Goal: Task Accomplishment & Management: Manage account settings

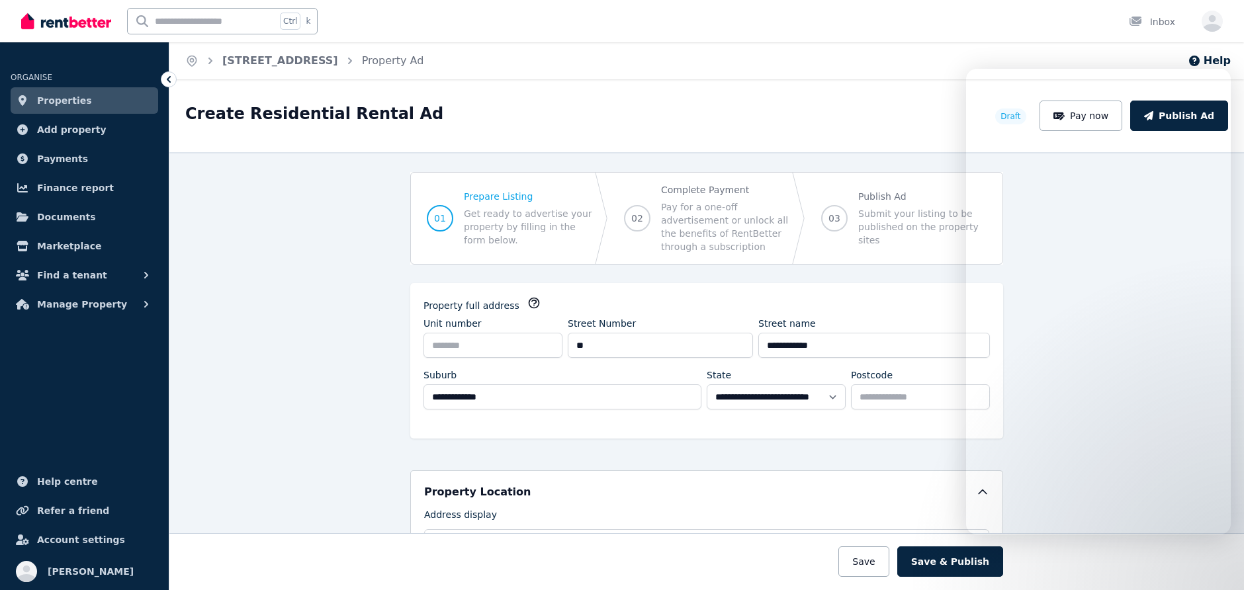
select select "***"
select select "**********"
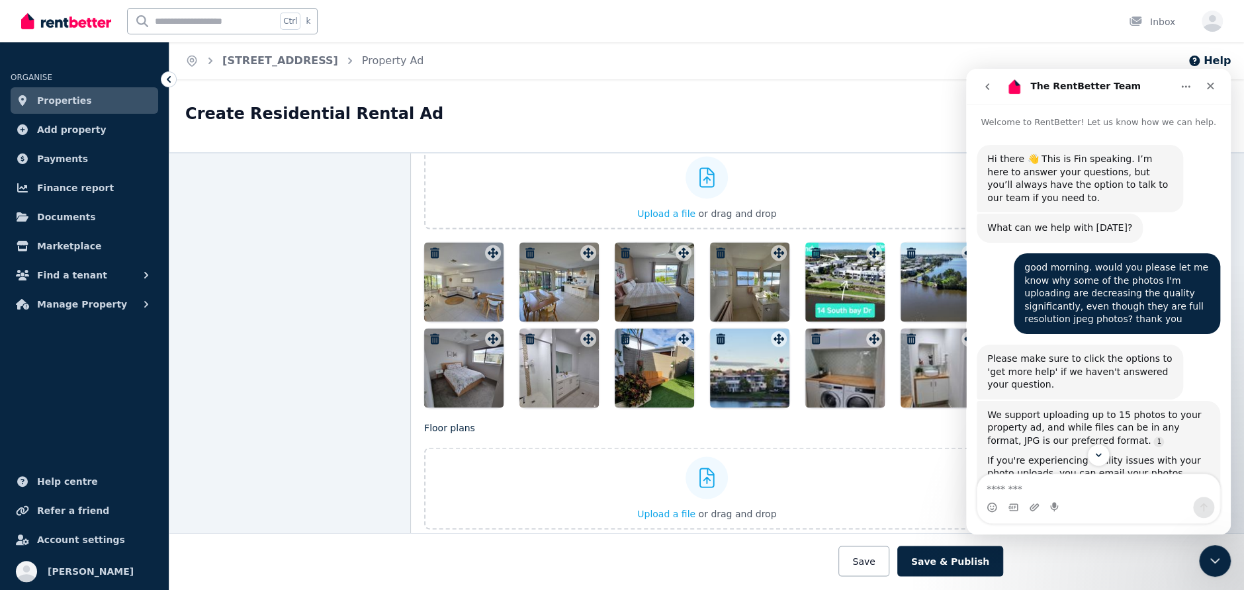
scroll to position [1, 0]
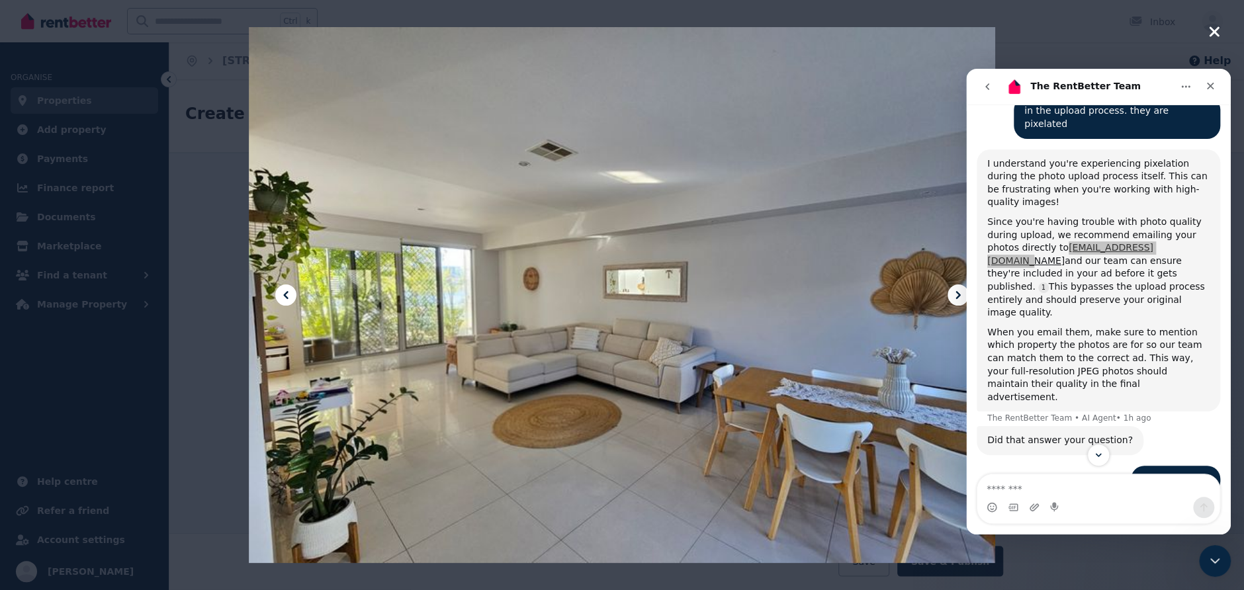
click at [955, 296] on icon at bounding box center [958, 295] width 16 height 16
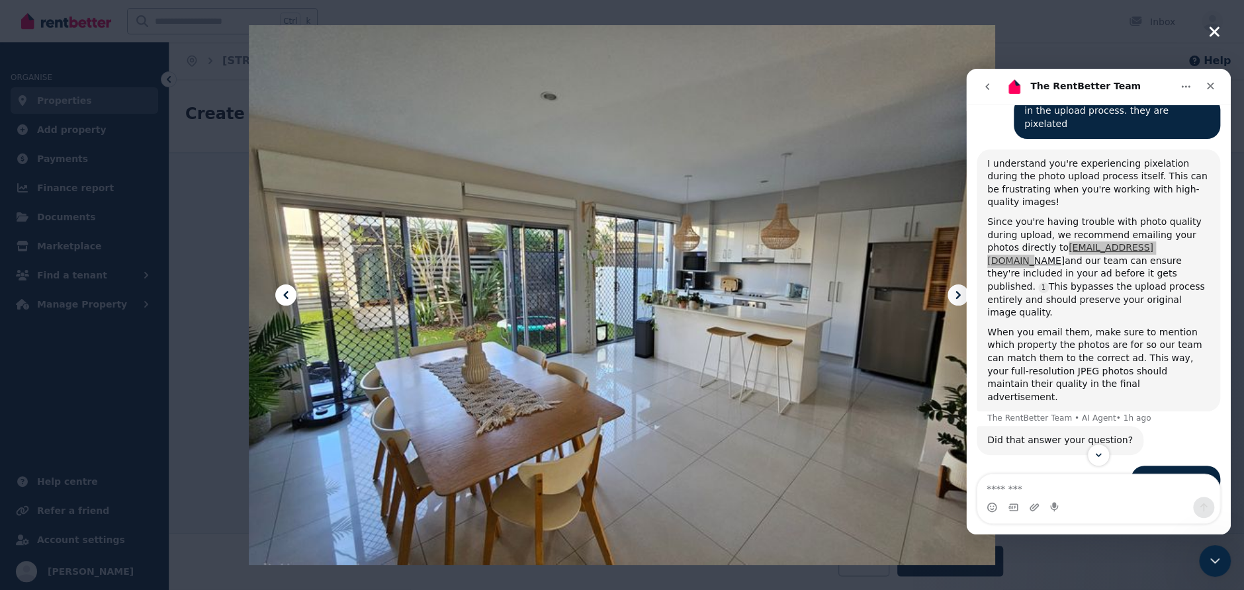
click at [955, 296] on icon at bounding box center [958, 295] width 16 height 16
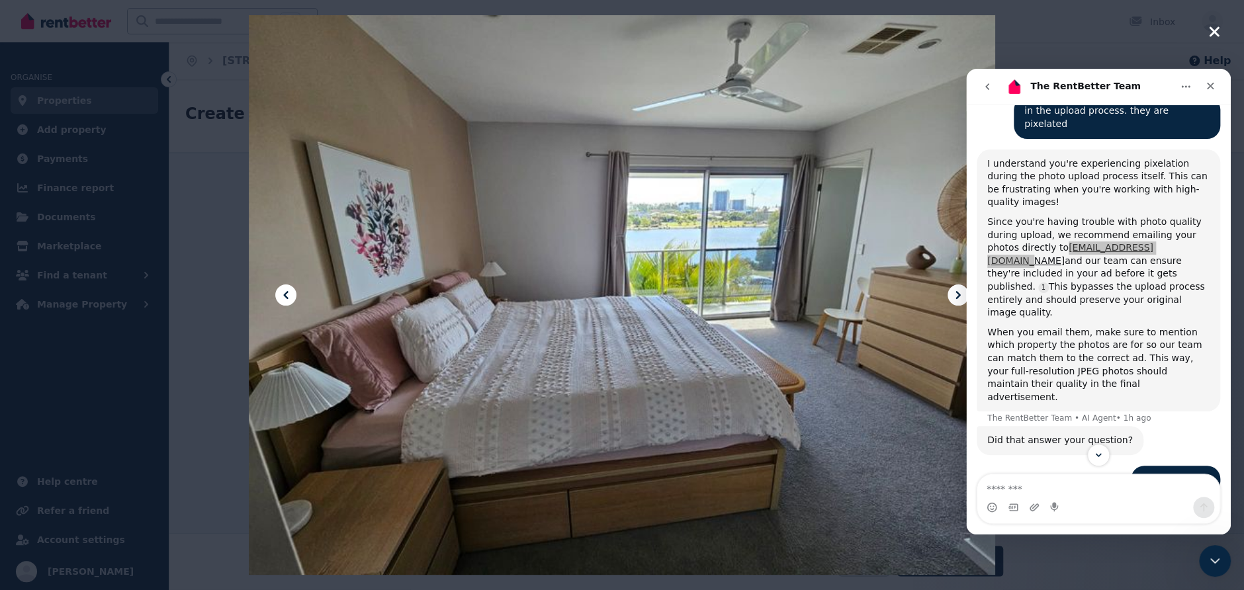
click at [955, 296] on icon at bounding box center [958, 295] width 16 height 16
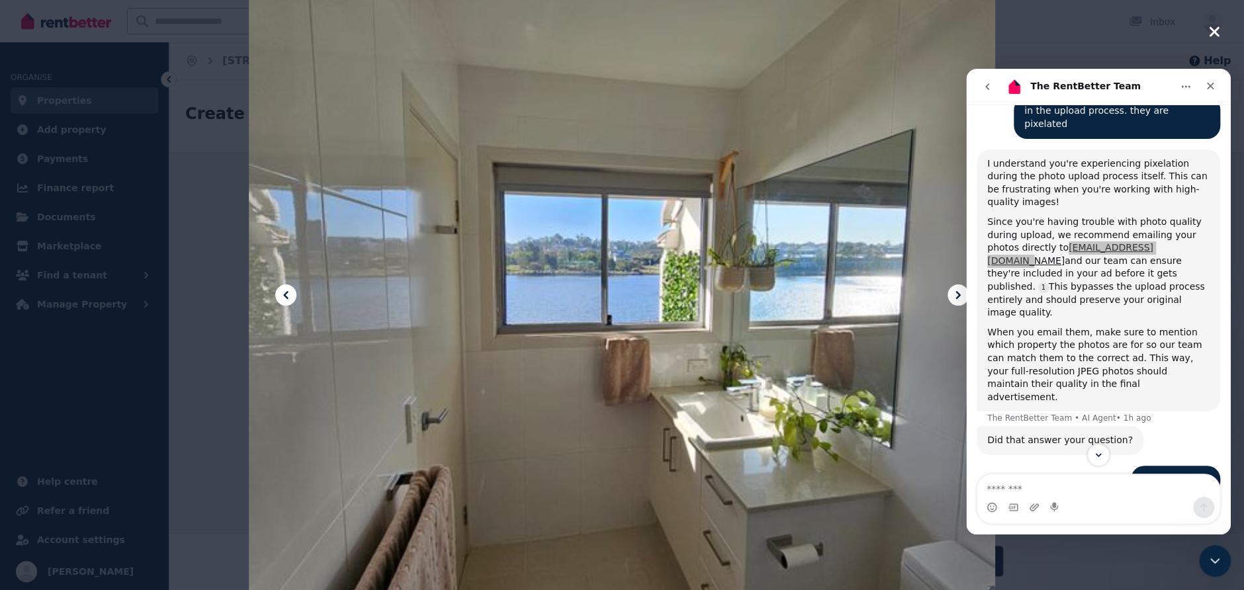
click at [955, 296] on icon at bounding box center [958, 295] width 16 height 16
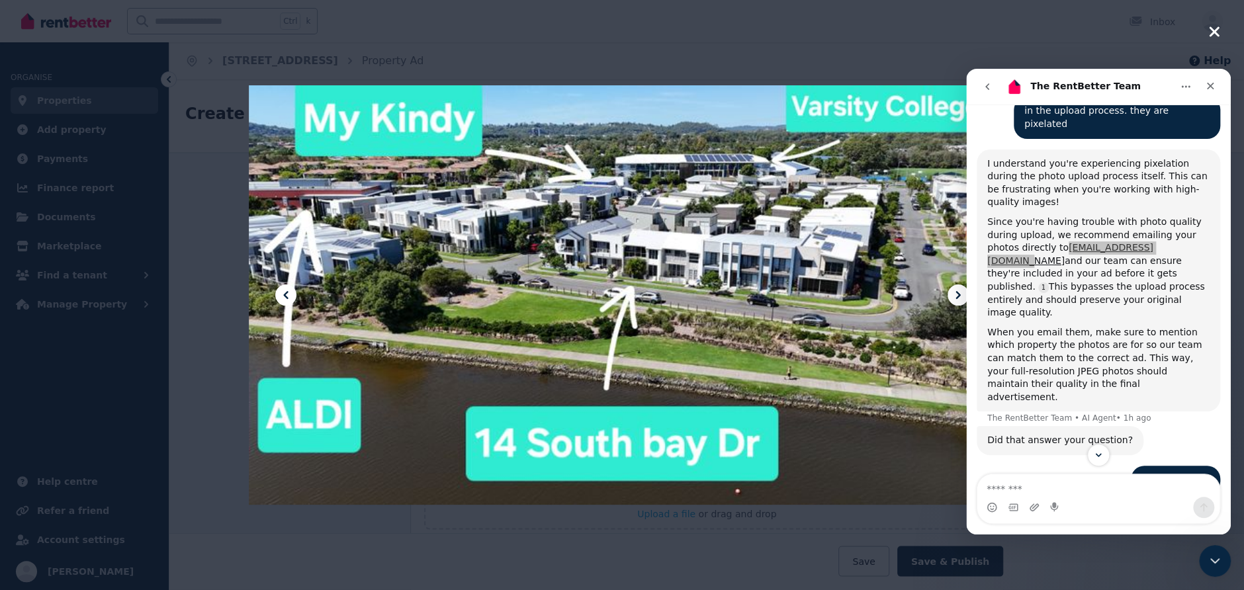
click at [955, 296] on icon at bounding box center [958, 295] width 16 height 16
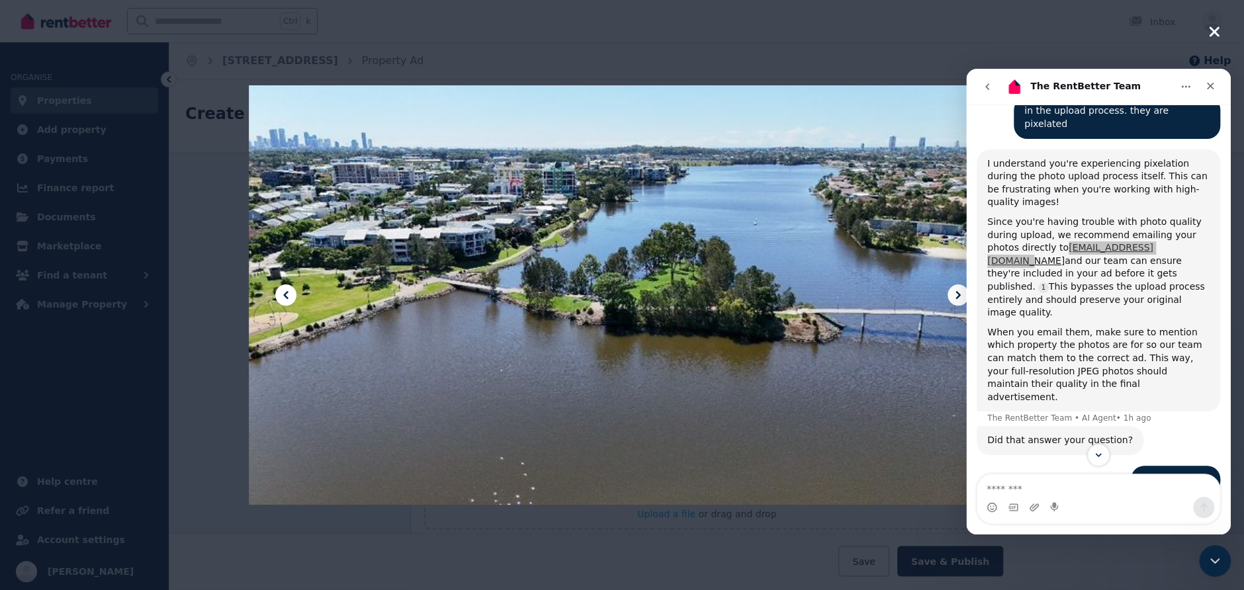
click at [955, 296] on icon at bounding box center [958, 295] width 16 height 16
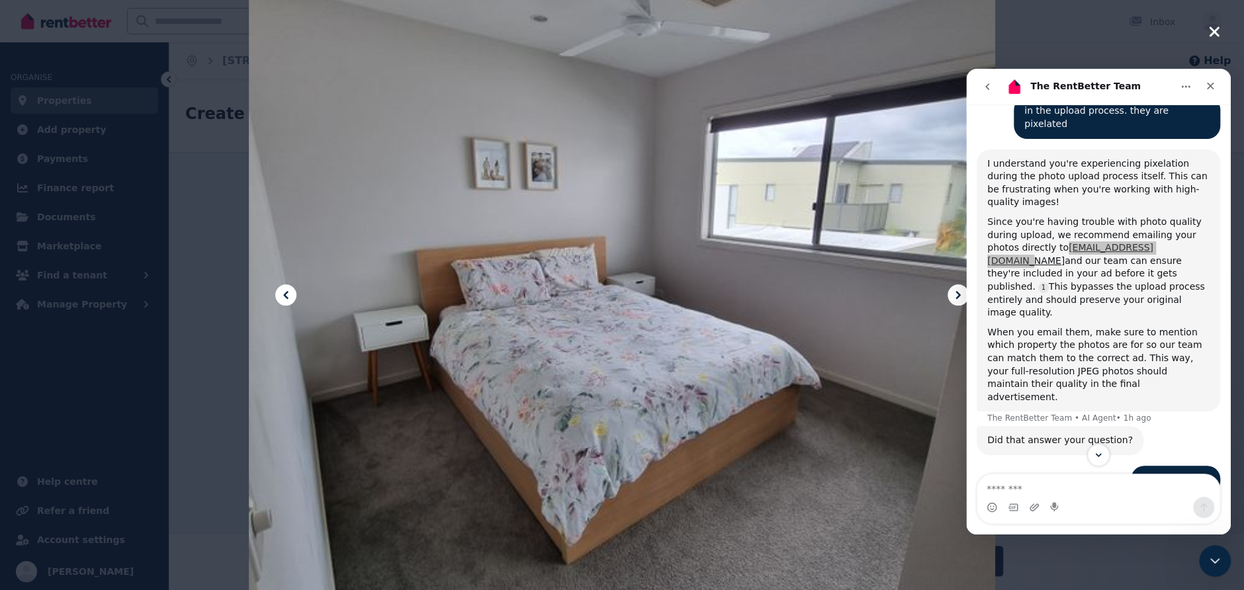
click at [955, 296] on icon at bounding box center [958, 295] width 16 height 16
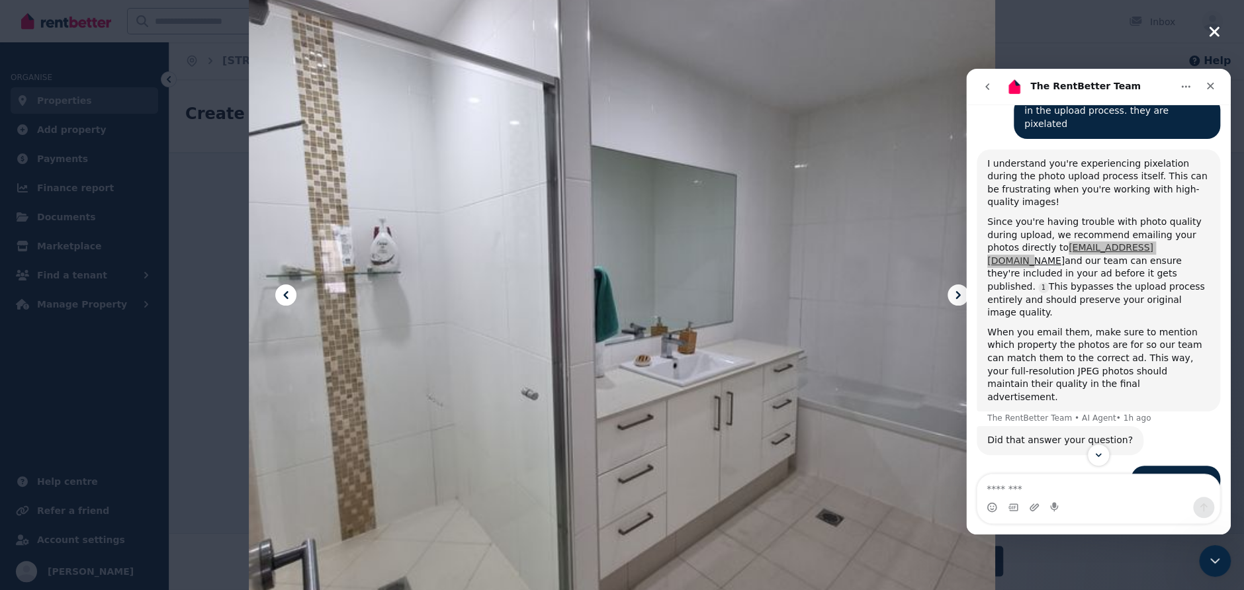
click at [955, 296] on icon at bounding box center [958, 295] width 16 height 16
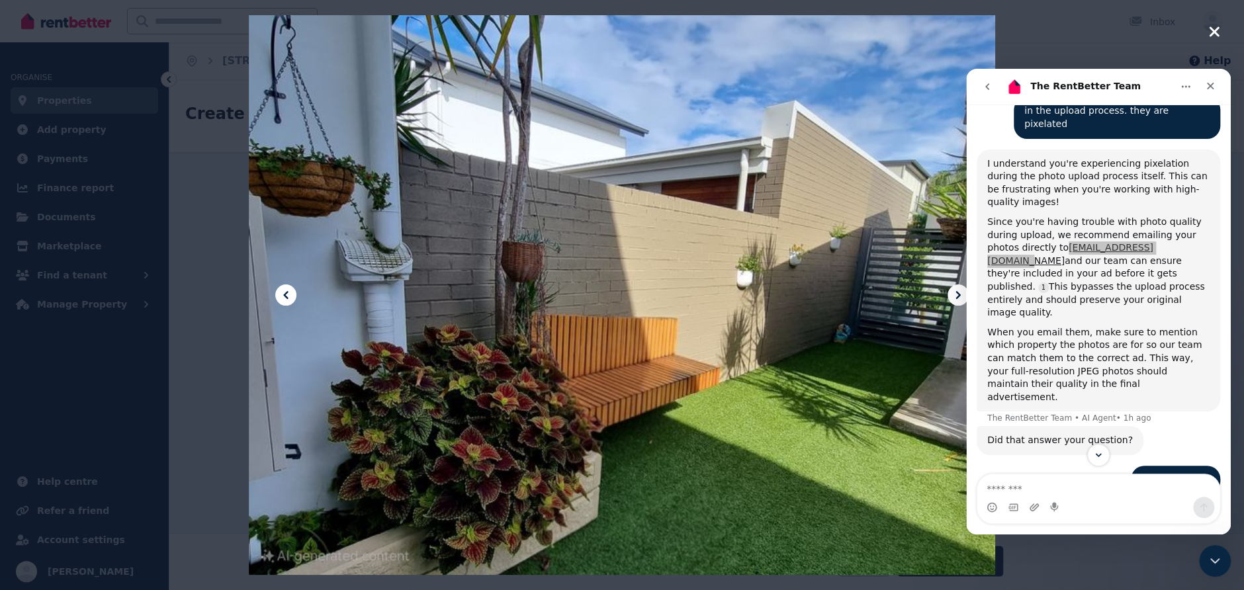
click at [955, 296] on icon at bounding box center [958, 295] width 16 height 16
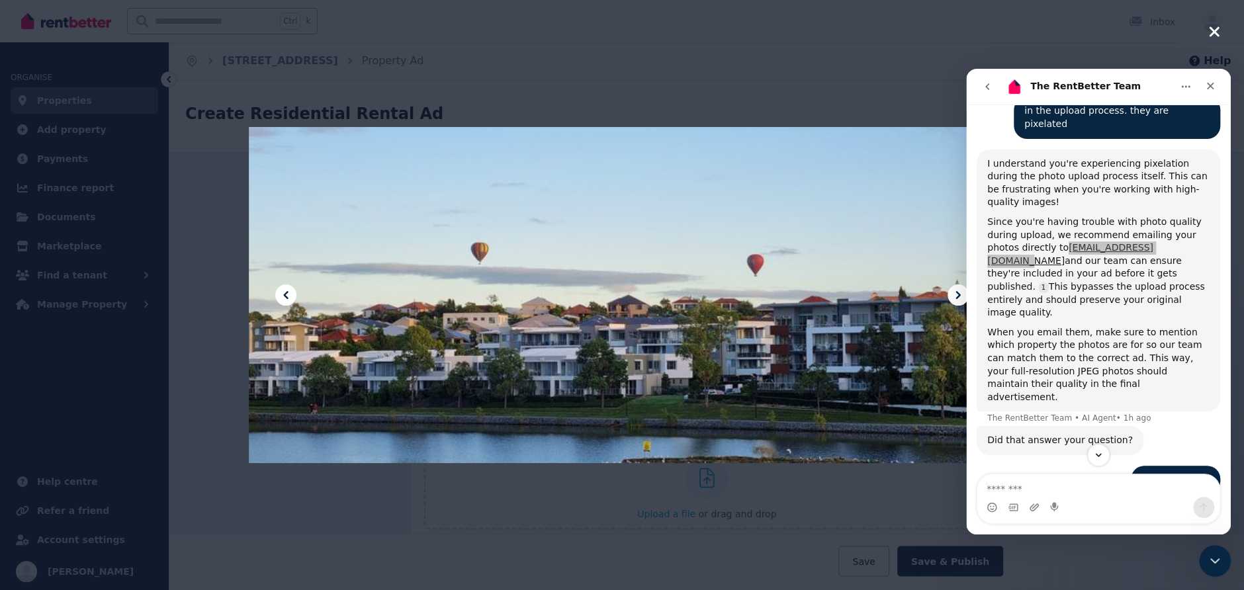
click at [955, 296] on icon at bounding box center [958, 295] width 16 height 16
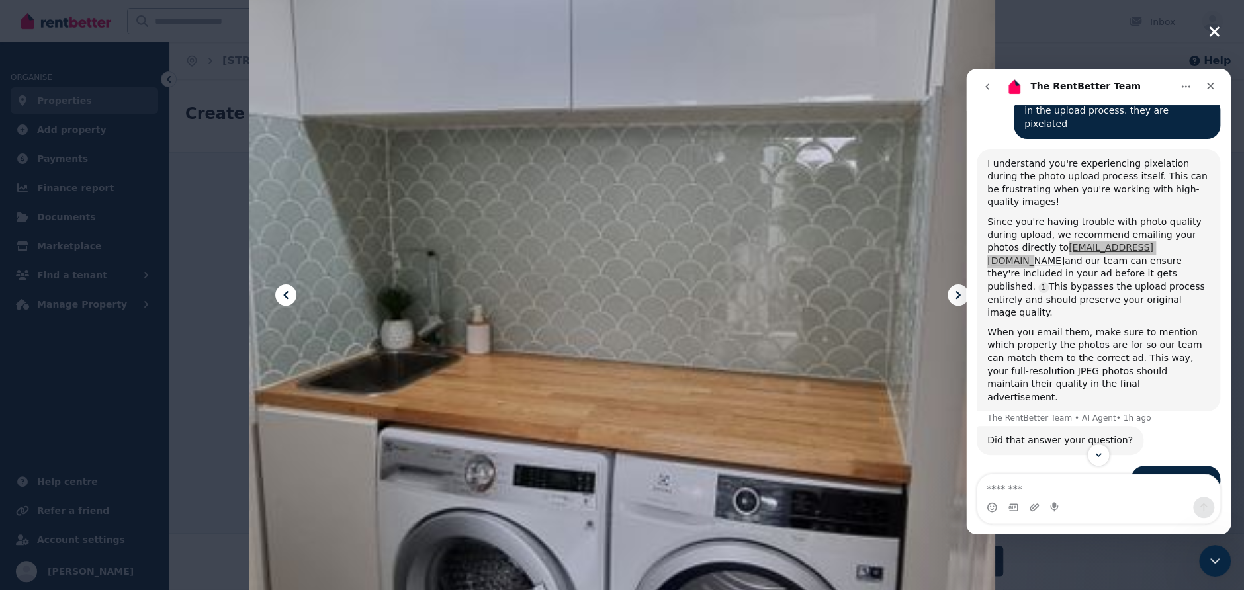
click at [955, 296] on icon at bounding box center [958, 295] width 16 height 16
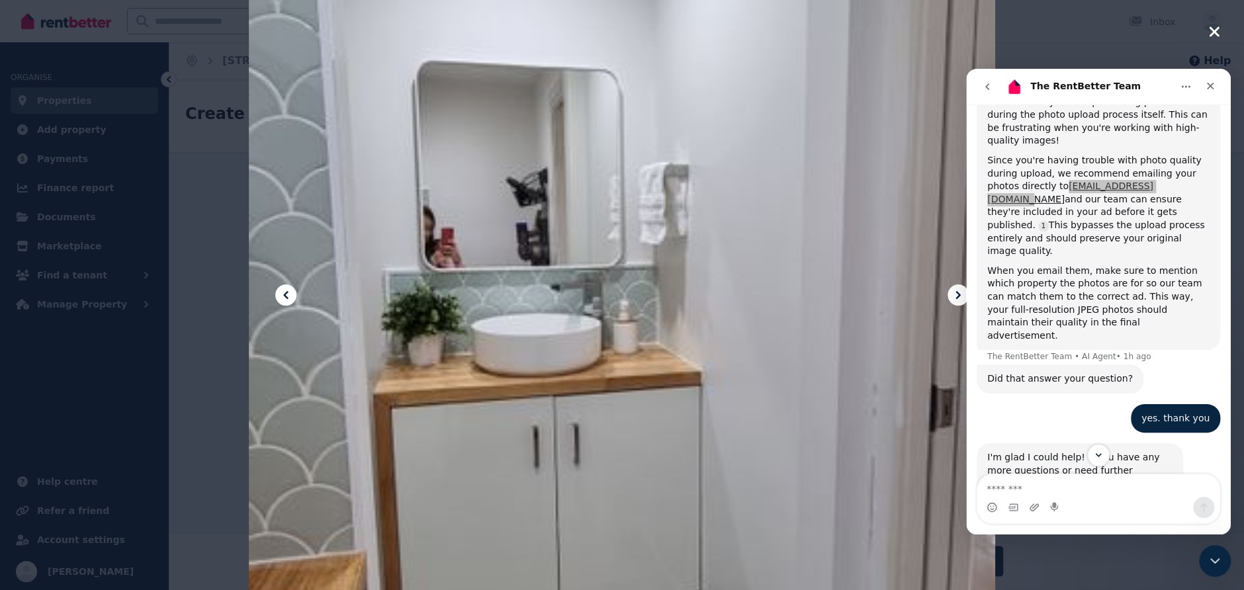
scroll to position [714, 0]
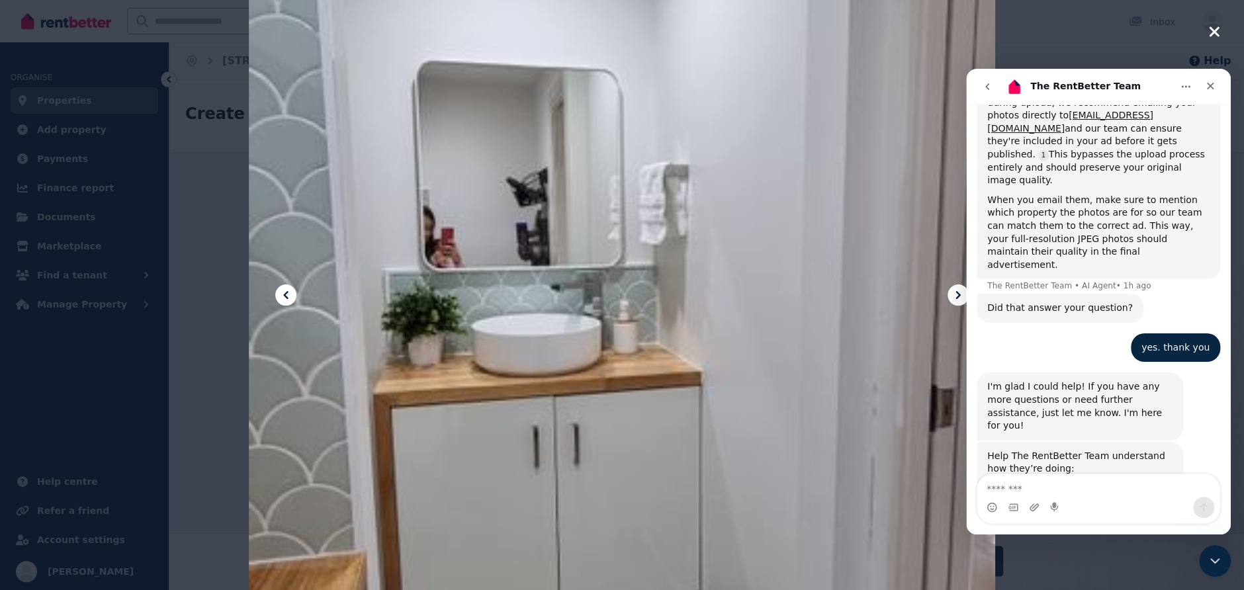
click at [1102, 521] on span "Great" at bounding box center [1100, 533] width 24 height 24
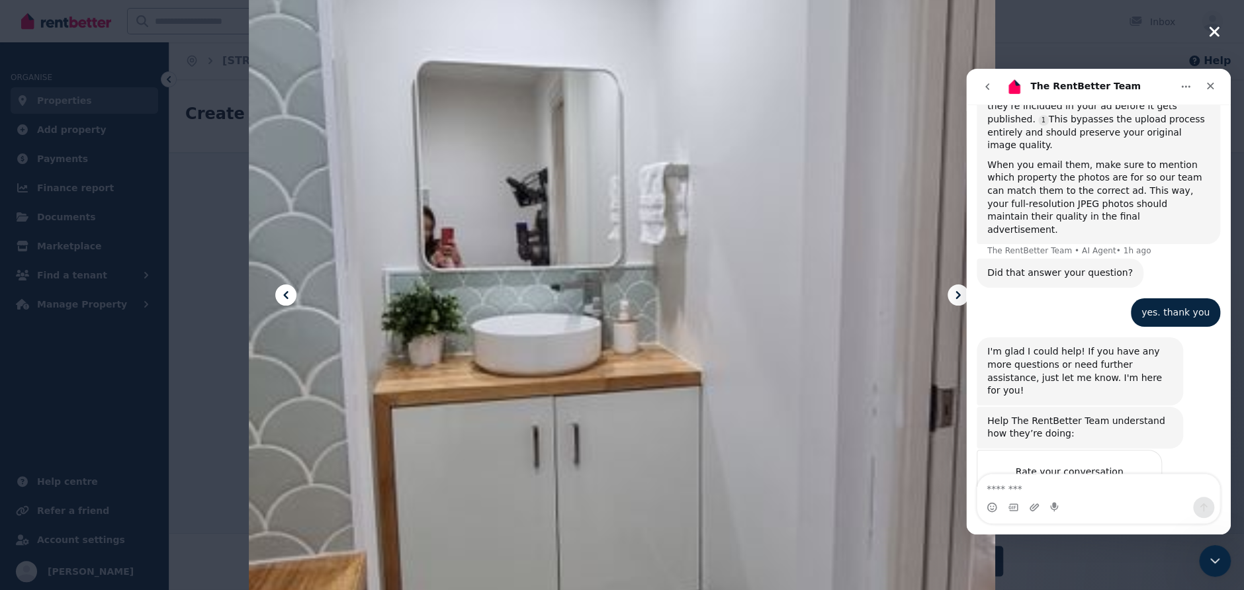
click at [1213, 30] on icon "button" at bounding box center [1214, 31] width 10 height 10
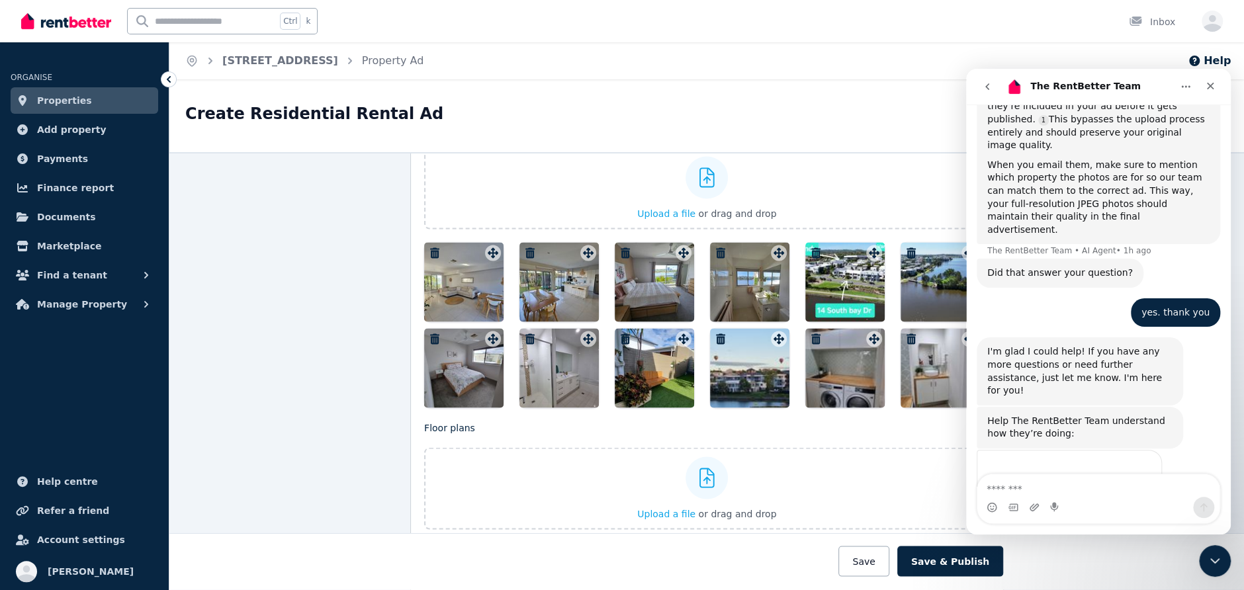
scroll to position [699, 0]
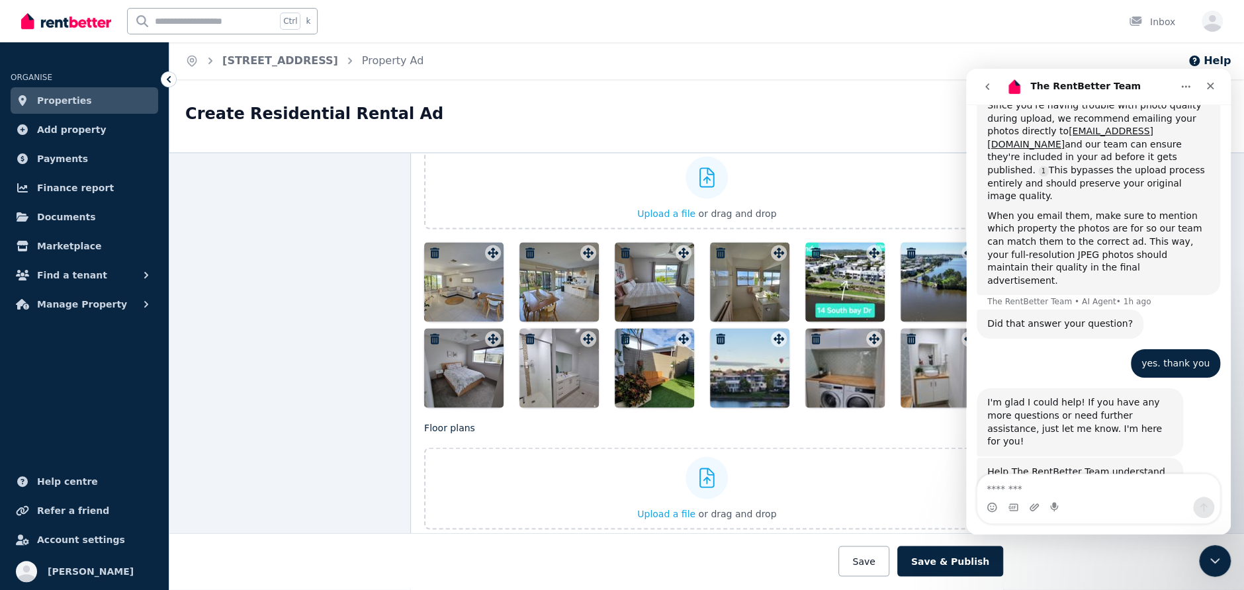
click at [430, 247] on icon "button" at bounding box center [434, 252] width 9 height 11
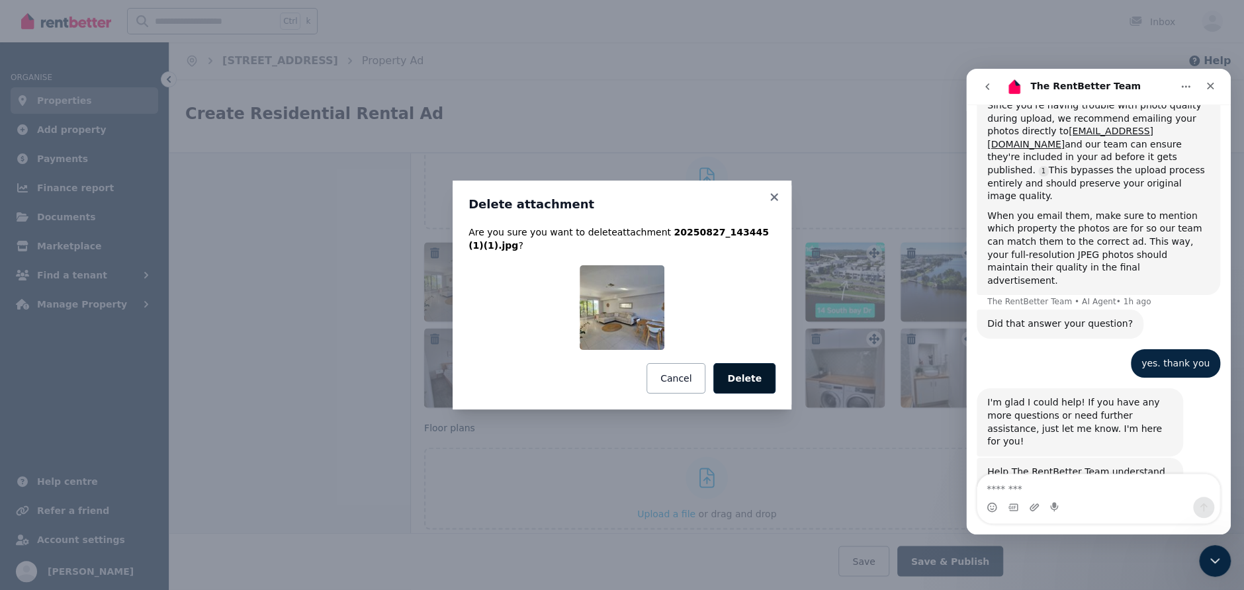
click at [743, 372] on button "Delete" at bounding box center [744, 378] width 62 height 30
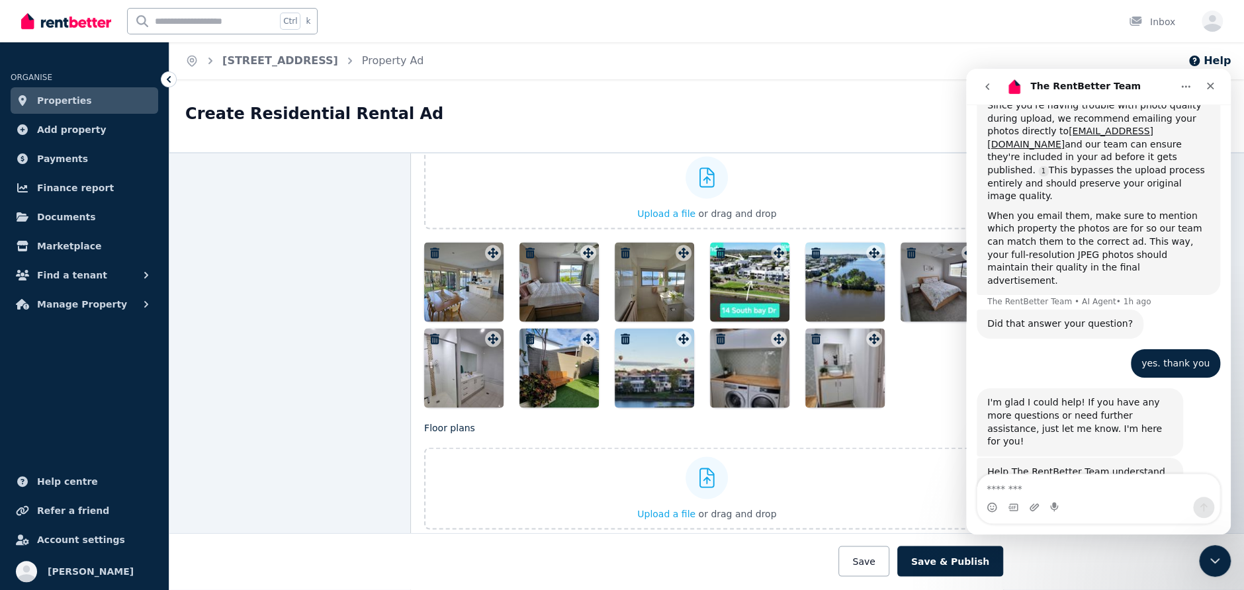
click at [430, 247] on icon "button" at bounding box center [434, 252] width 9 height 11
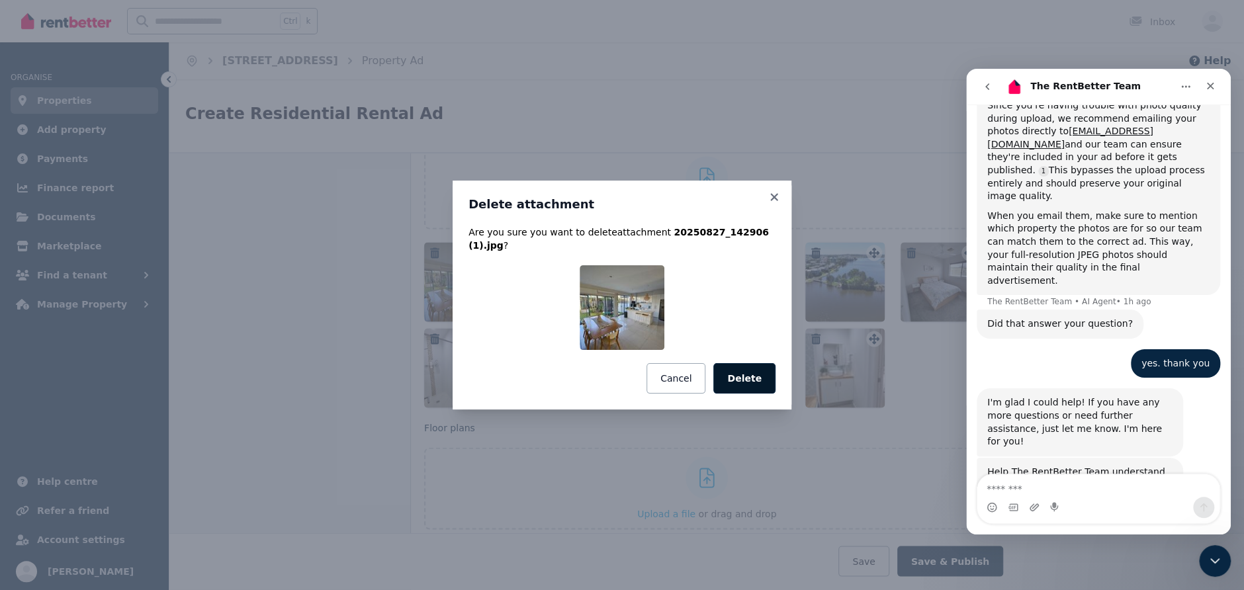
click at [749, 375] on button "Delete" at bounding box center [744, 378] width 62 height 30
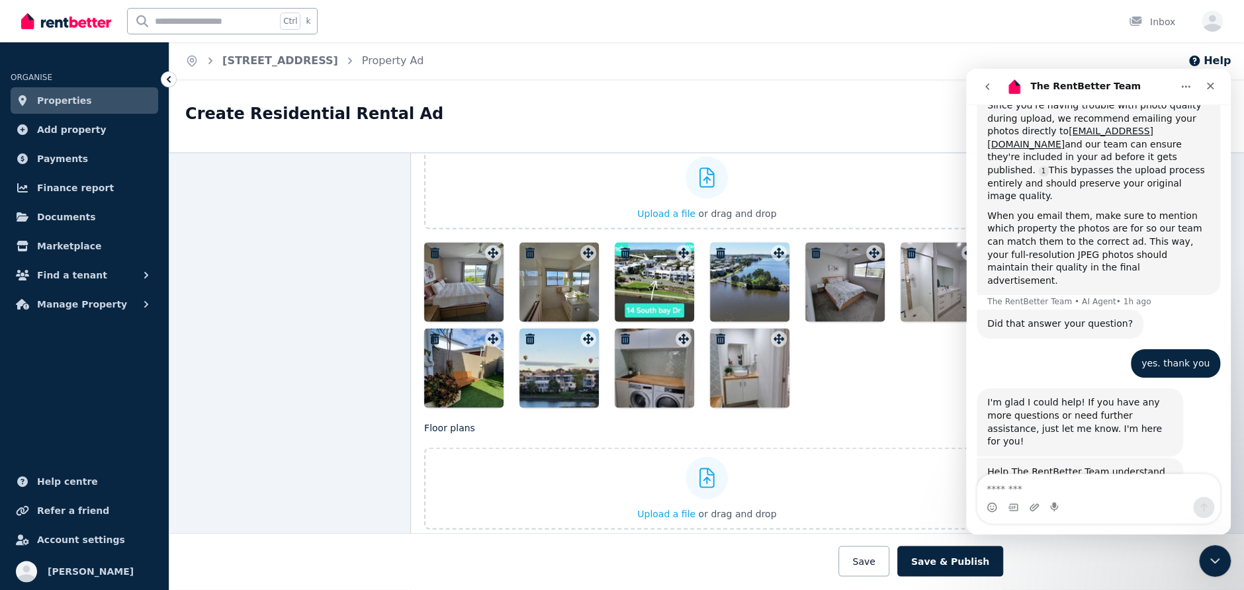
click at [428, 247] on icon "button" at bounding box center [434, 252] width 13 height 11
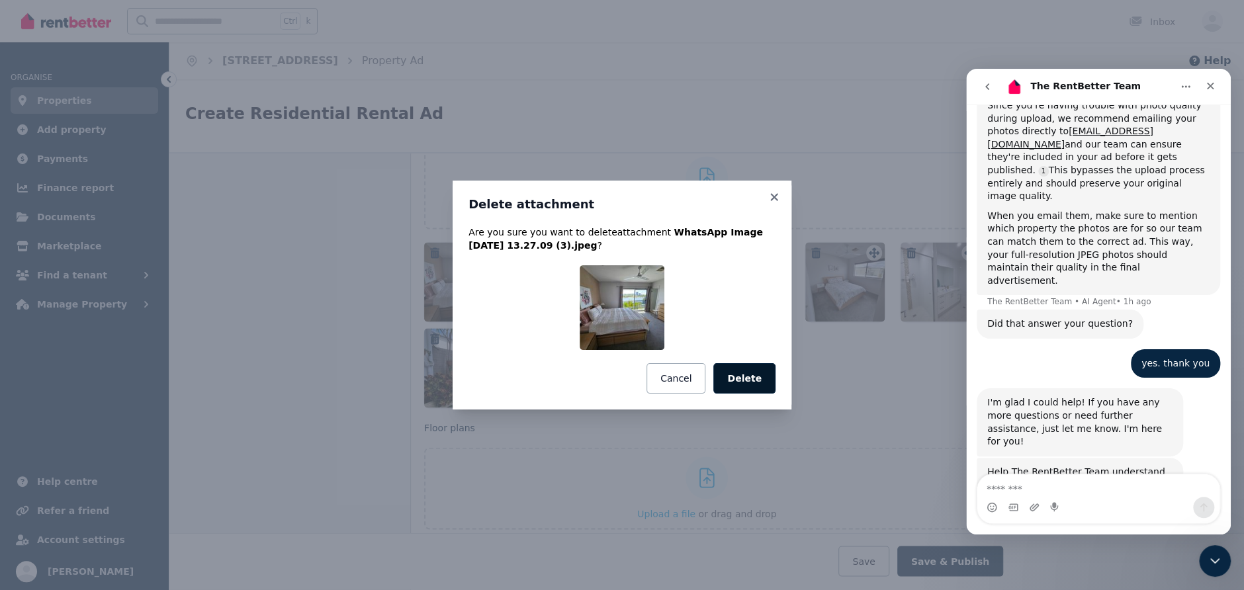
click at [748, 388] on button "Delete" at bounding box center [744, 378] width 62 height 30
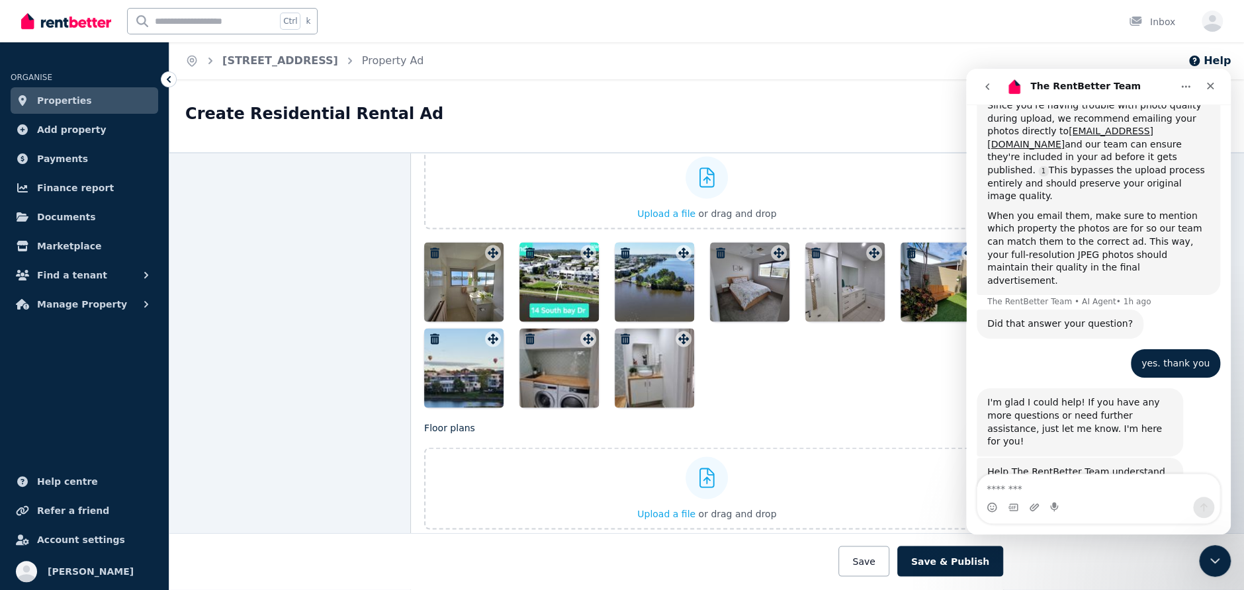
click at [428, 247] on icon "button" at bounding box center [434, 252] width 13 height 11
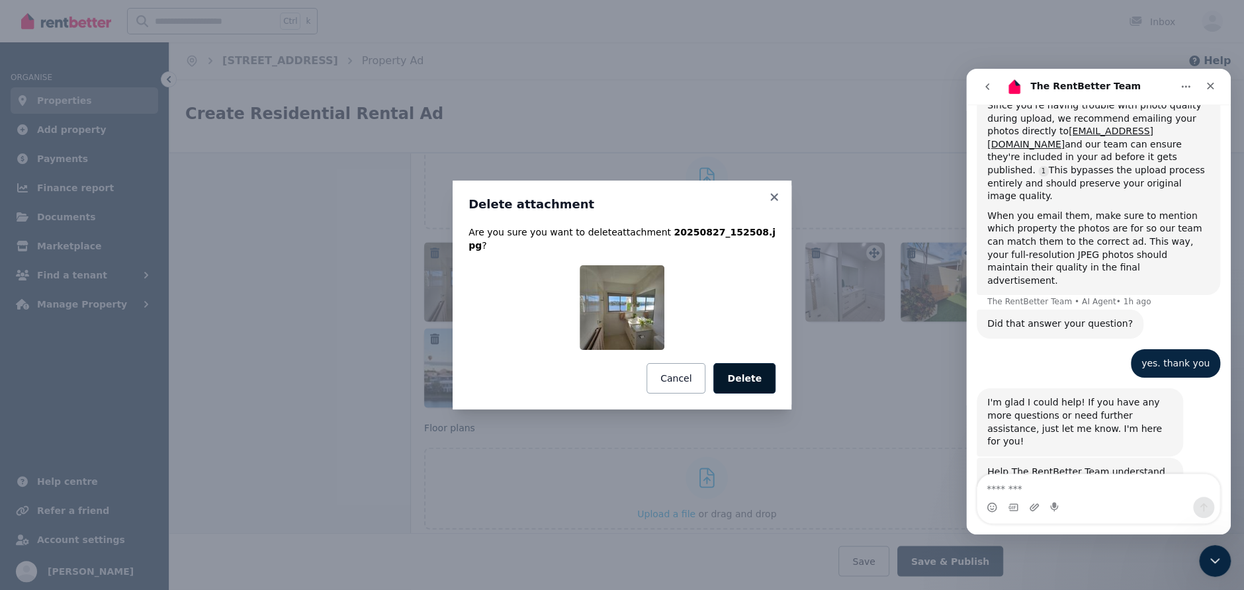
click at [740, 365] on button "Delete" at bounding box center [744, 378] width 62 height 30
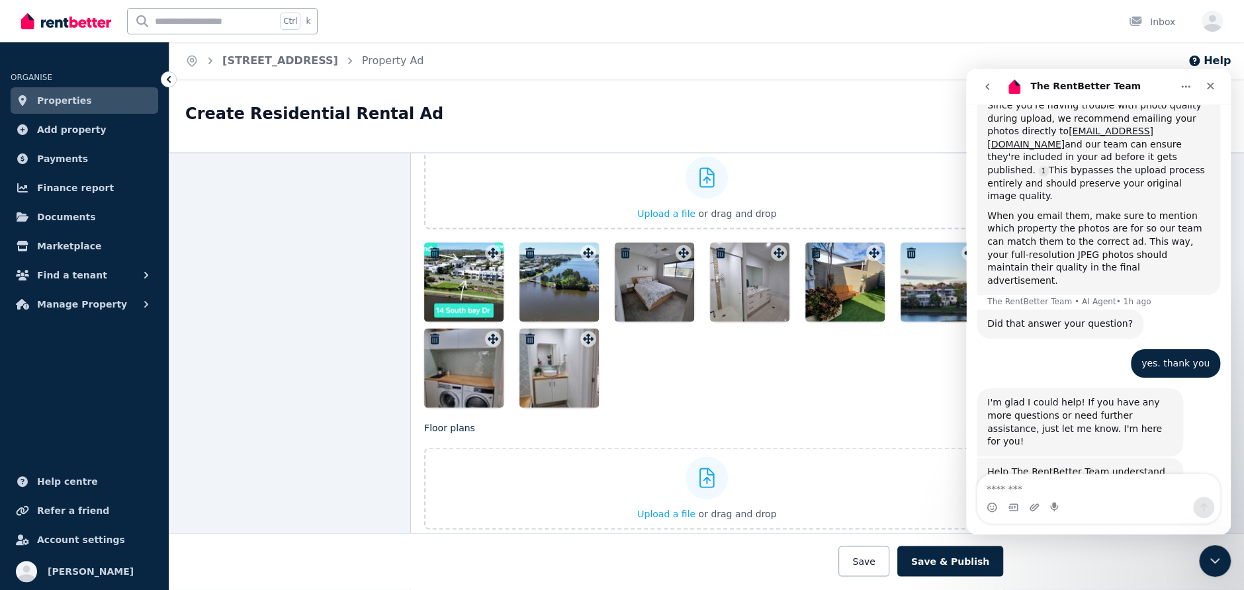
click at [428, 247] on icon "button" at bounding box center [434, 252] width 13 height 11
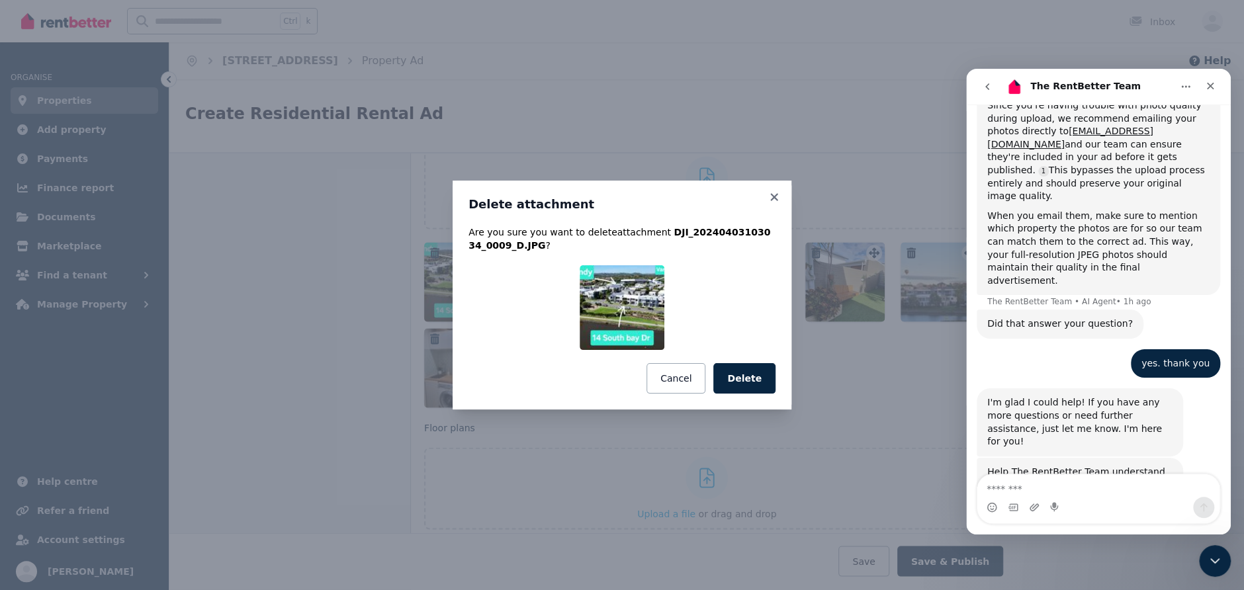
click at [763, 381] on button "Delete" at bounding box center [744, 378] width 62 height 30
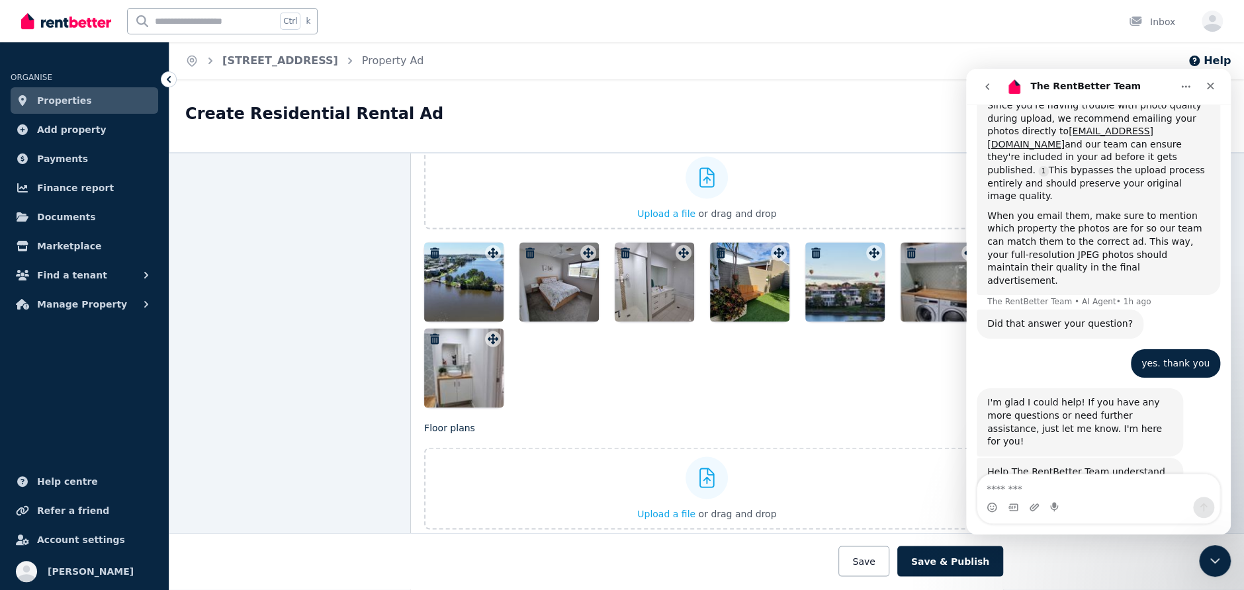
click at [523, 247] on icon "button" at bounding box center [529, 252] width 13 height 11
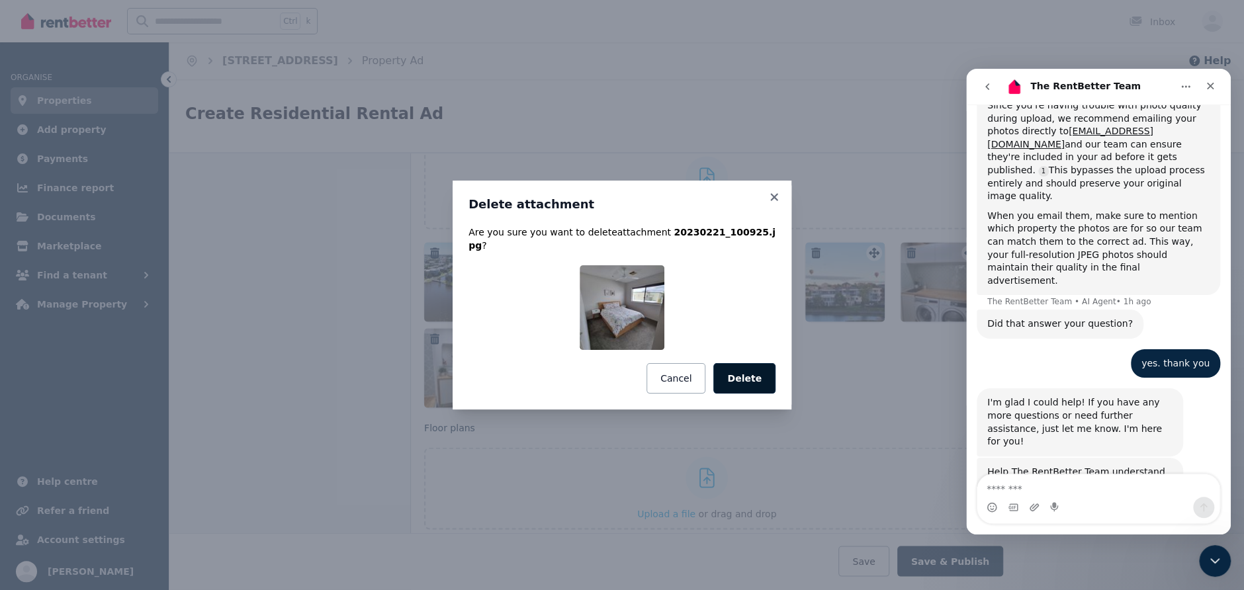
click at [754, 374] on button "Delete" at bounding box center [744, 378] width 62 height 30
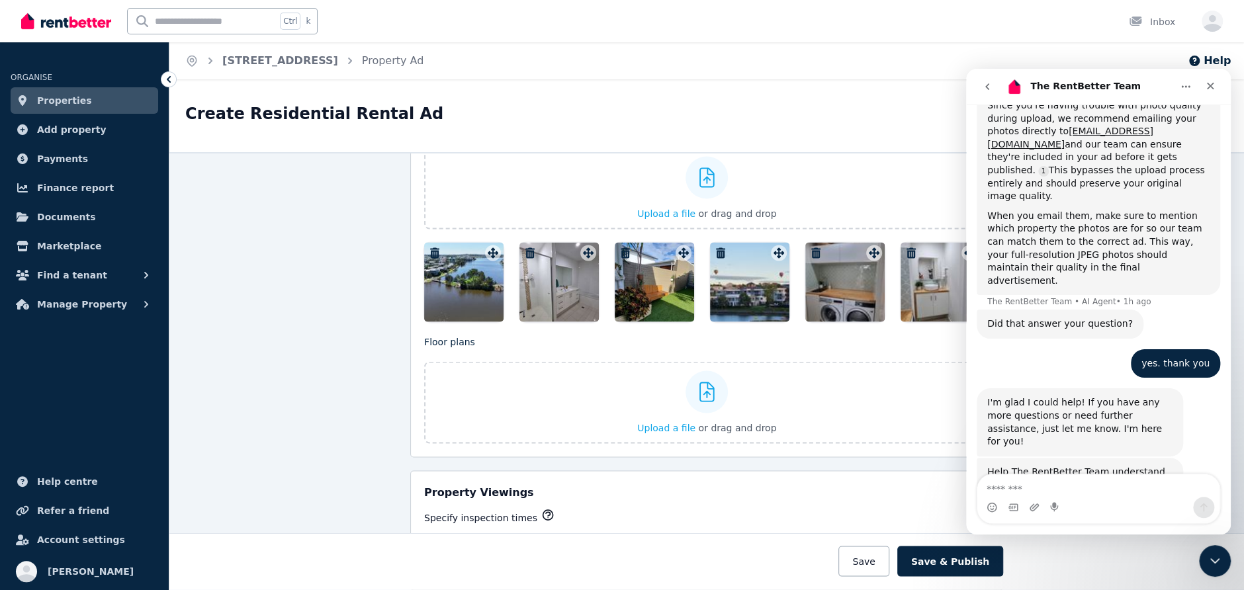
click at [523, 247] on icon "button" at bounding box center [529, 252] width 13 height 11
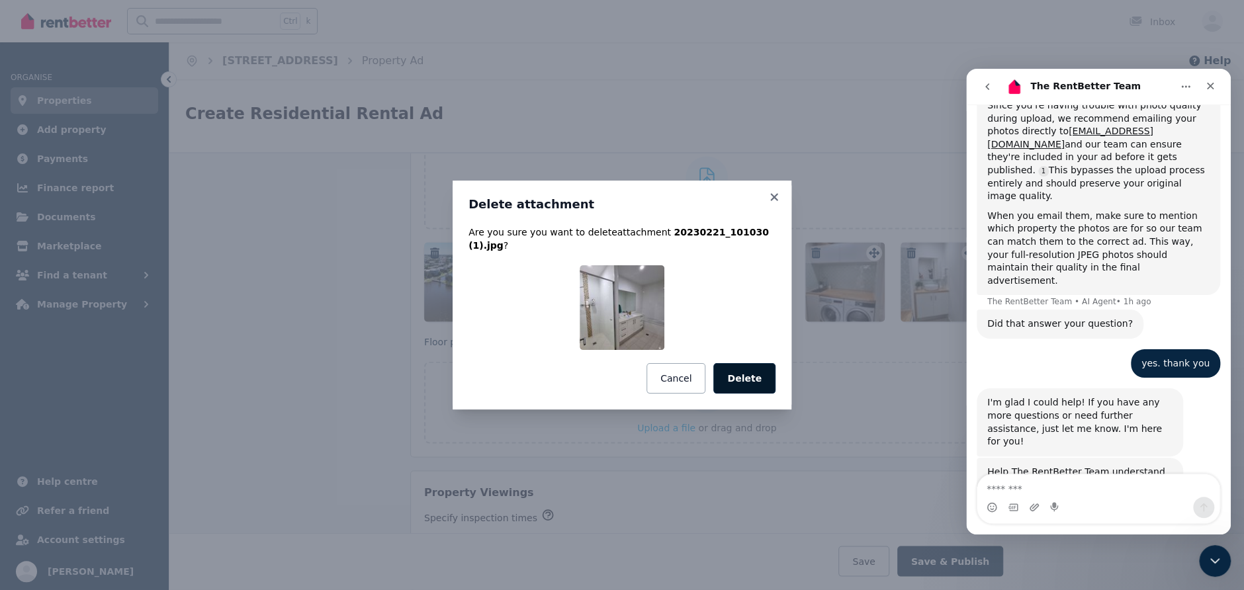
click at [748, 368] on button "Delete" at bounding box center [744, 378] width 62 height 30
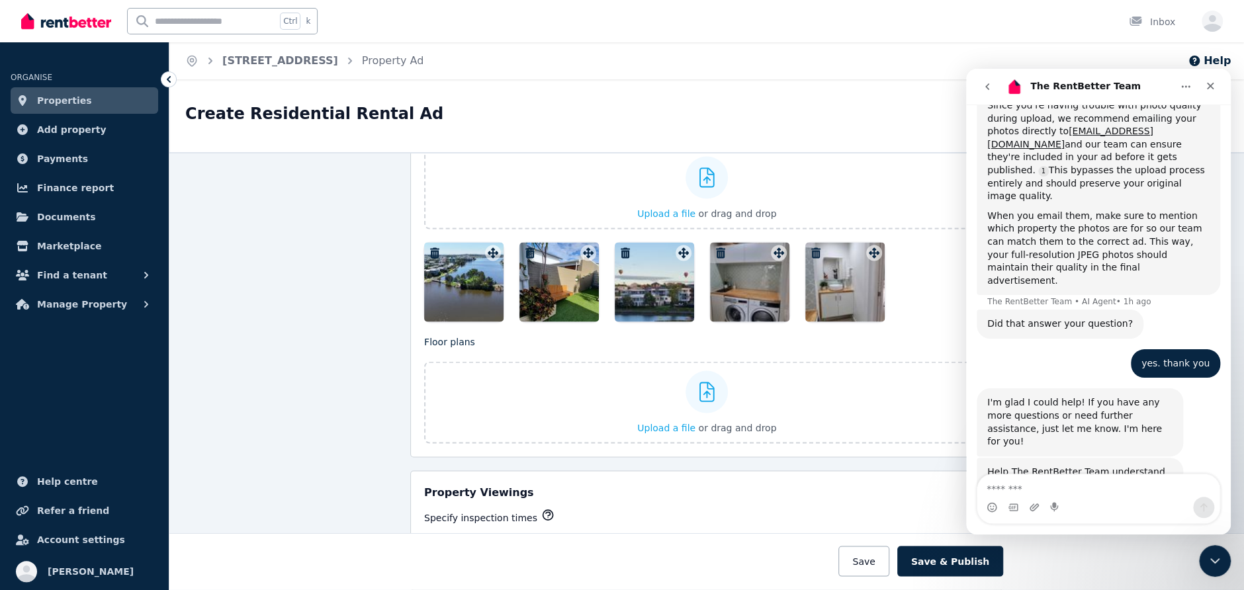
click at [714, 247] on icon "button" at bounding box center [720, 252] width 13 height 11
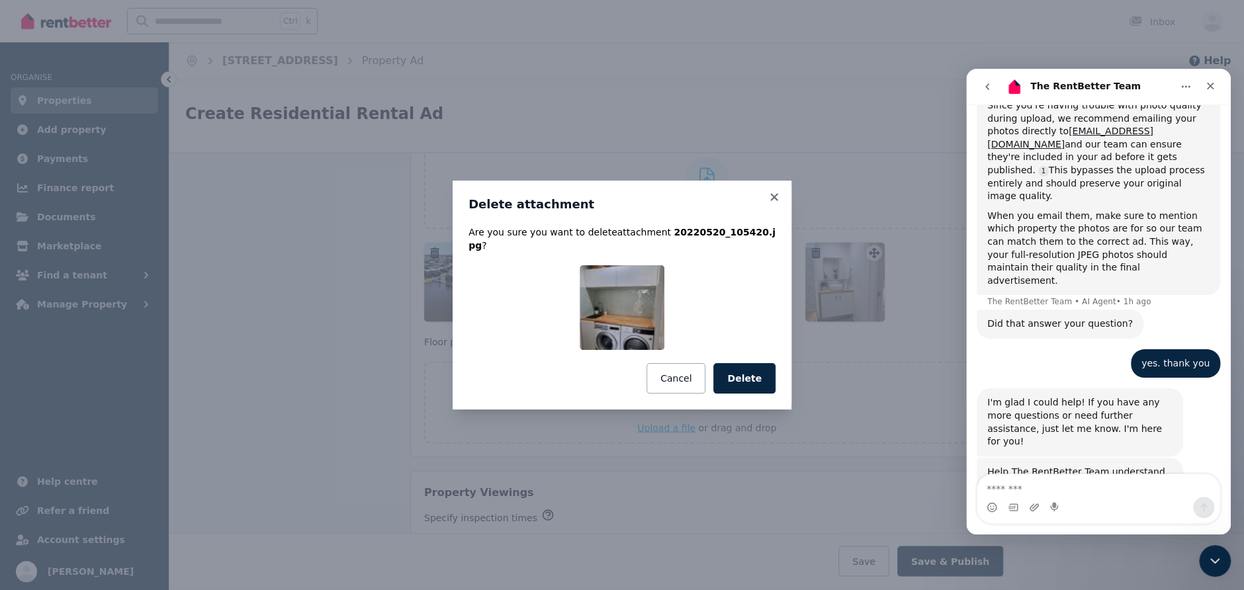
click at [735, 372] on button "Delete" at bounding box center [744, 378] width 62 height 30
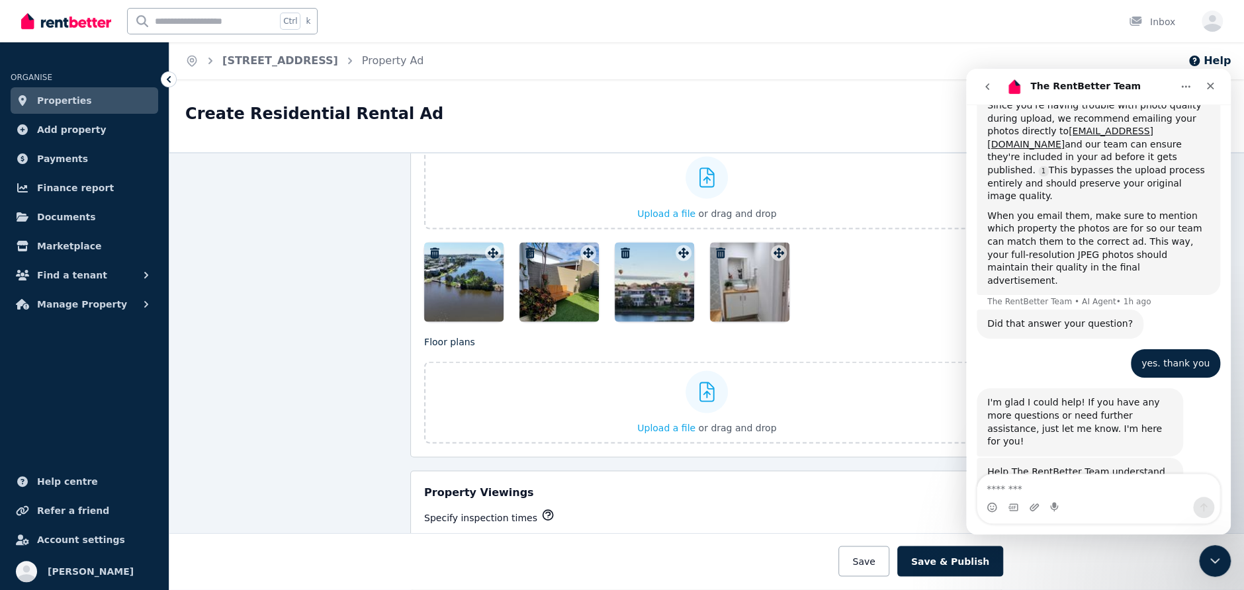
click at [715, 247] on icon "button" at bounding box center [720, 252] width 13 height 11
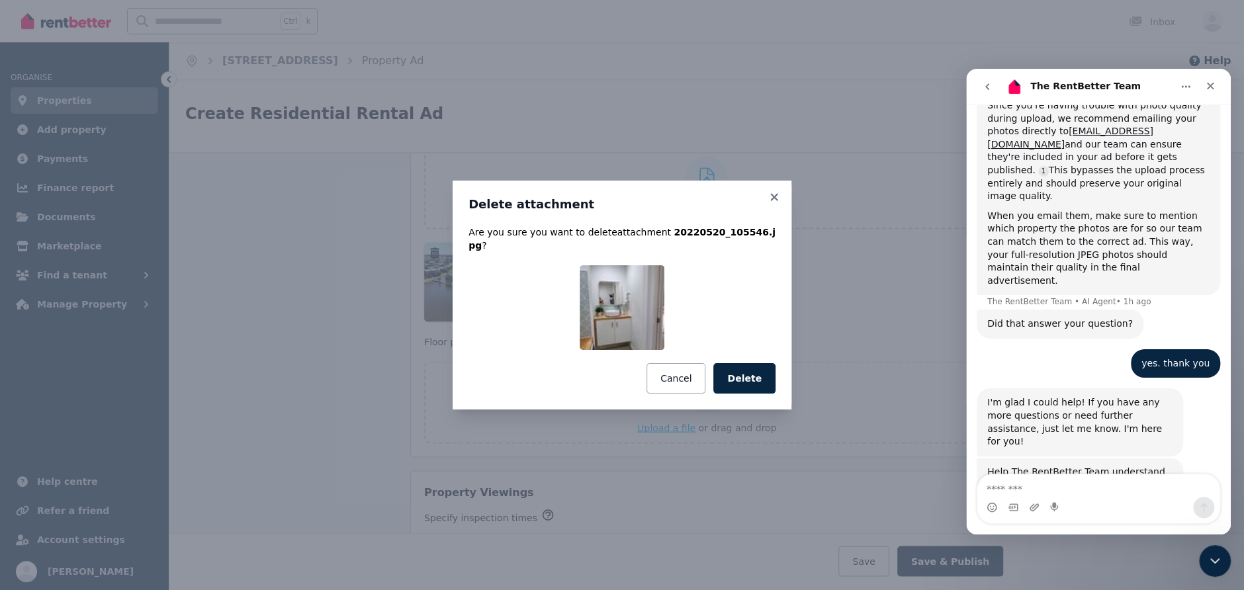
click at [744, 372] on button "Delete" at bounding box center [744, 378] width 62 height 30
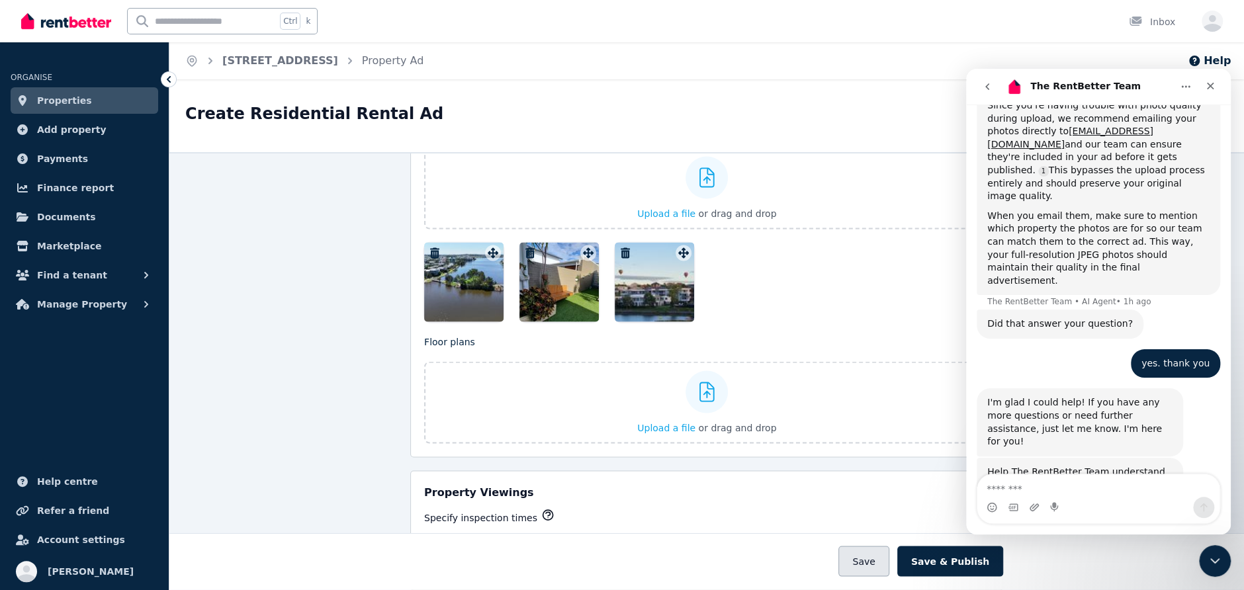
click at [881, 556] on button "Save" at bounding box center [863, 561] width 50 height 30
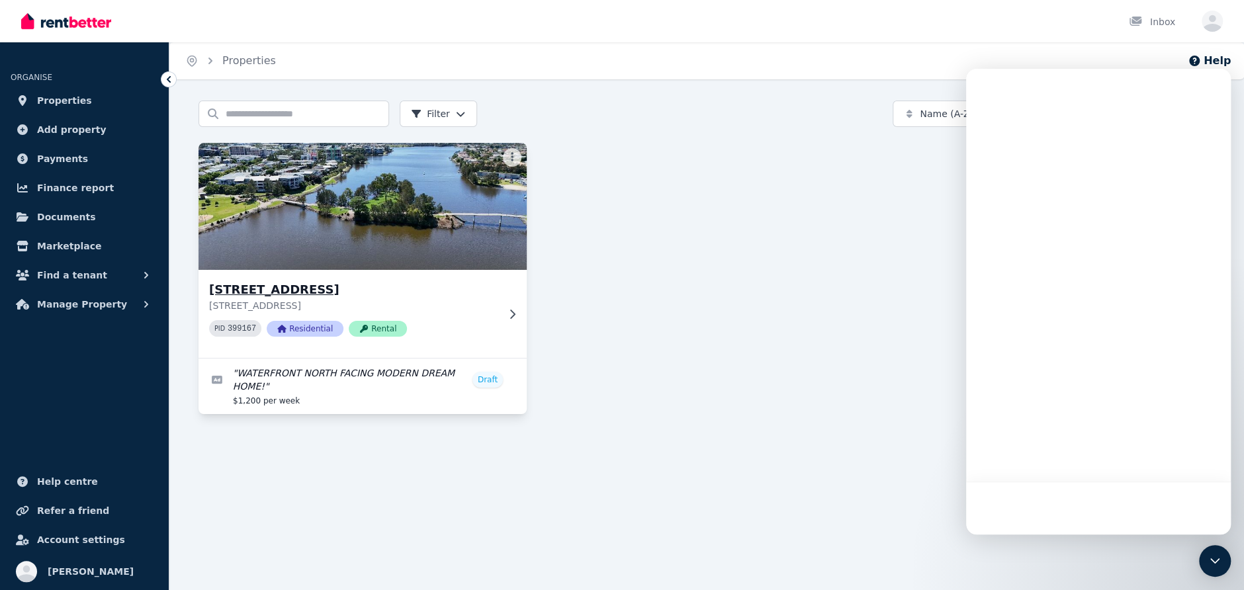
click at [378, 234] on img at bounding box center [363, 207] width 345 height 134
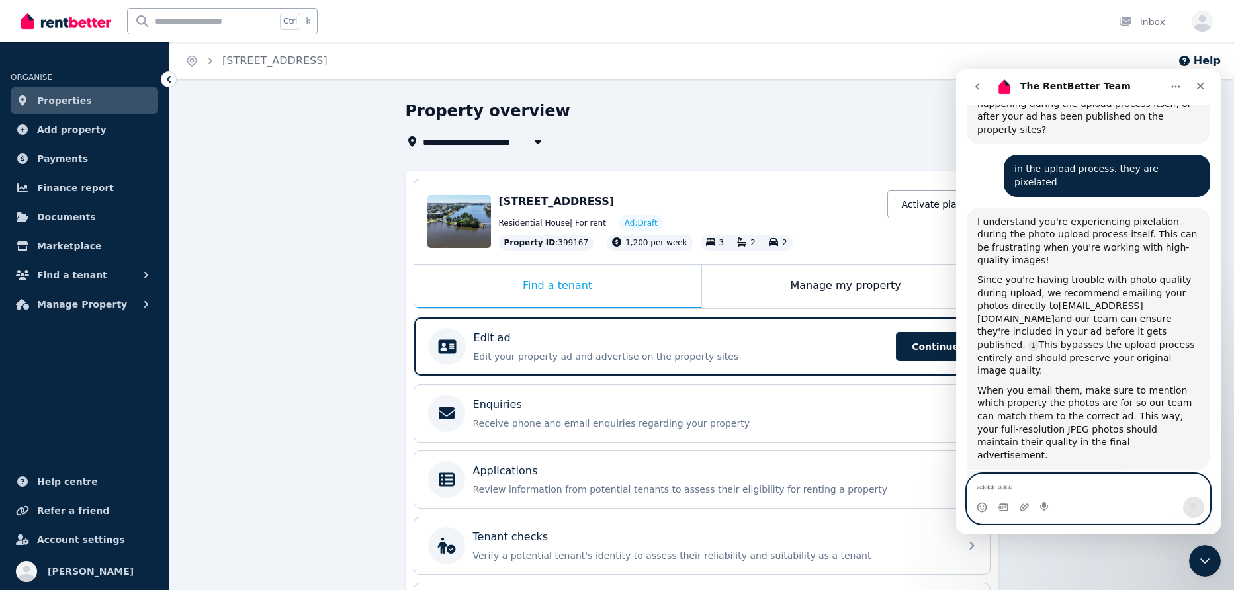
scroll to position [685, 0]
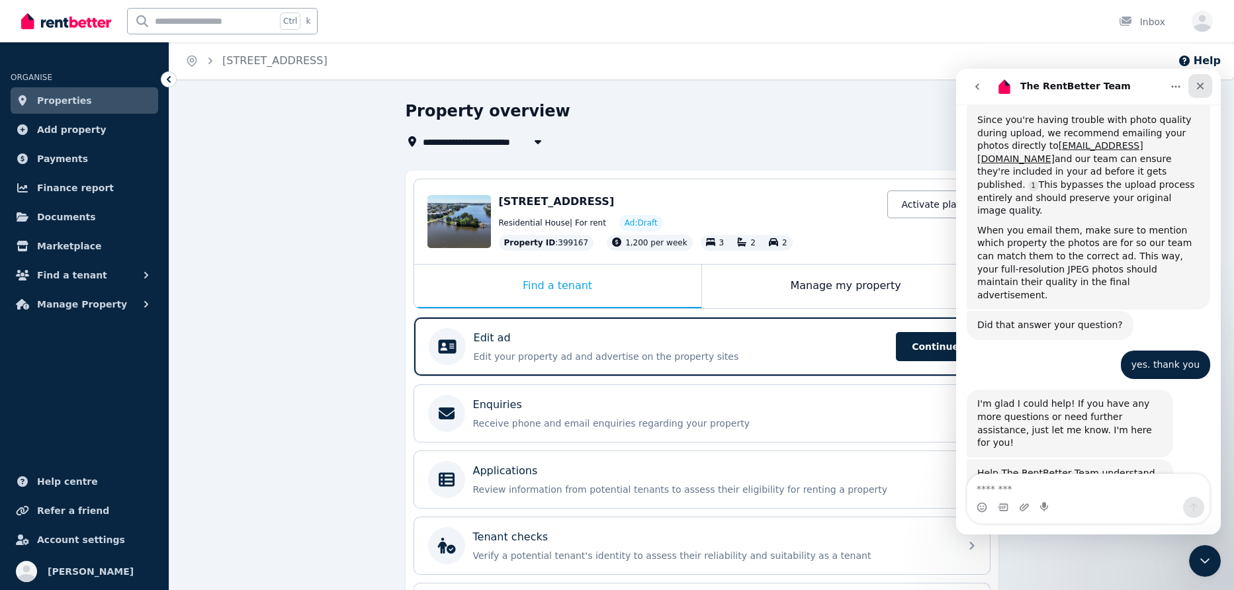
click at [1195, 86] on icon "Close" at bounding box center [1200, 86] width 11 height 11
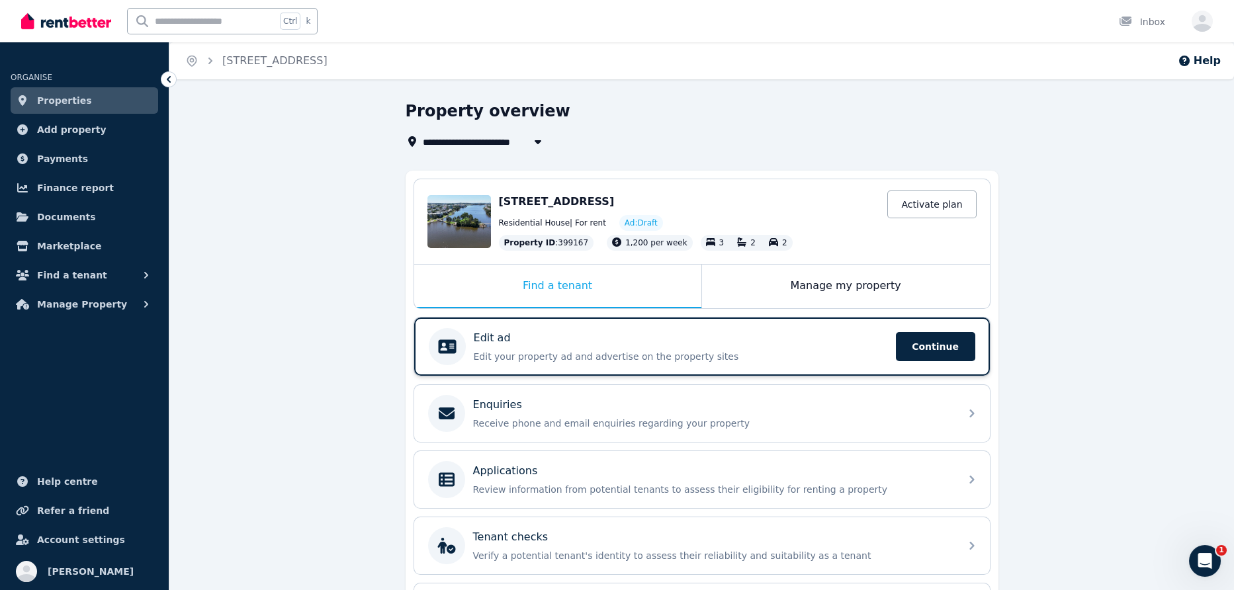
click at [486, 340] on p "Edit ad" at bounding box center [492, 338] width 37 height 16
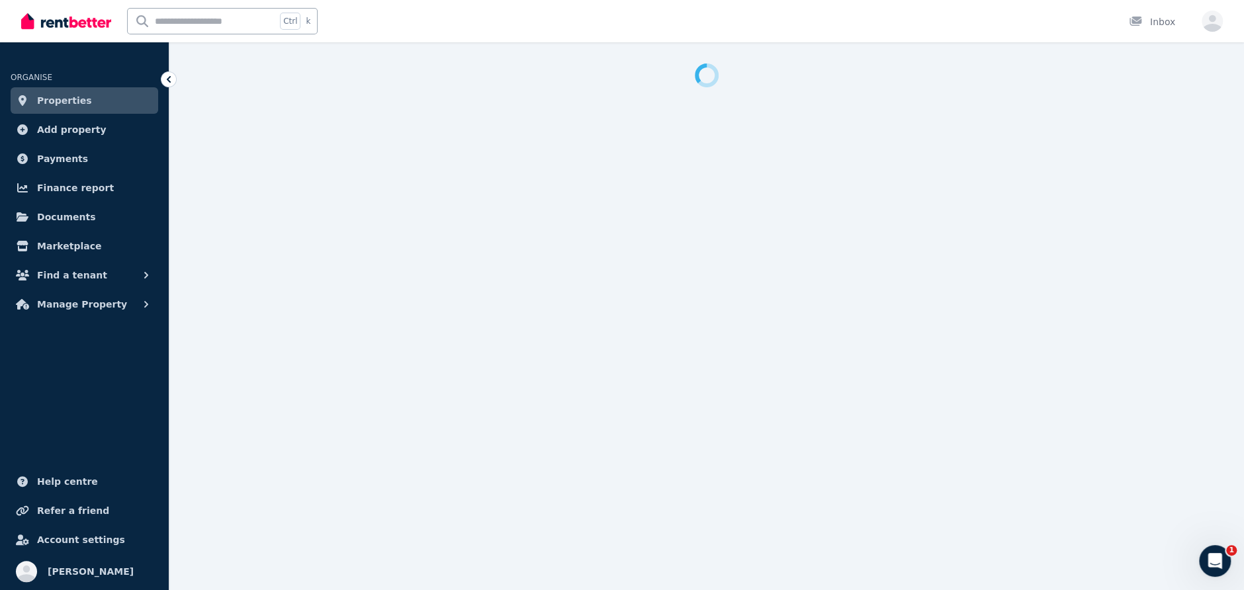
select select "***"
select select "**********"
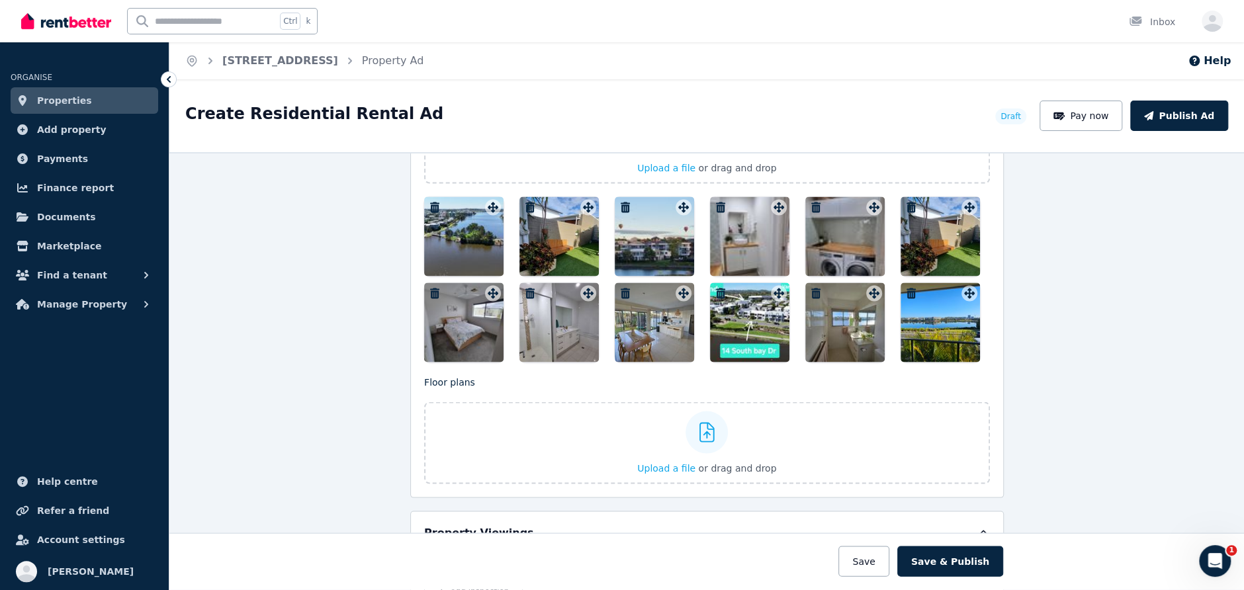
scroll to position [1720, 0]
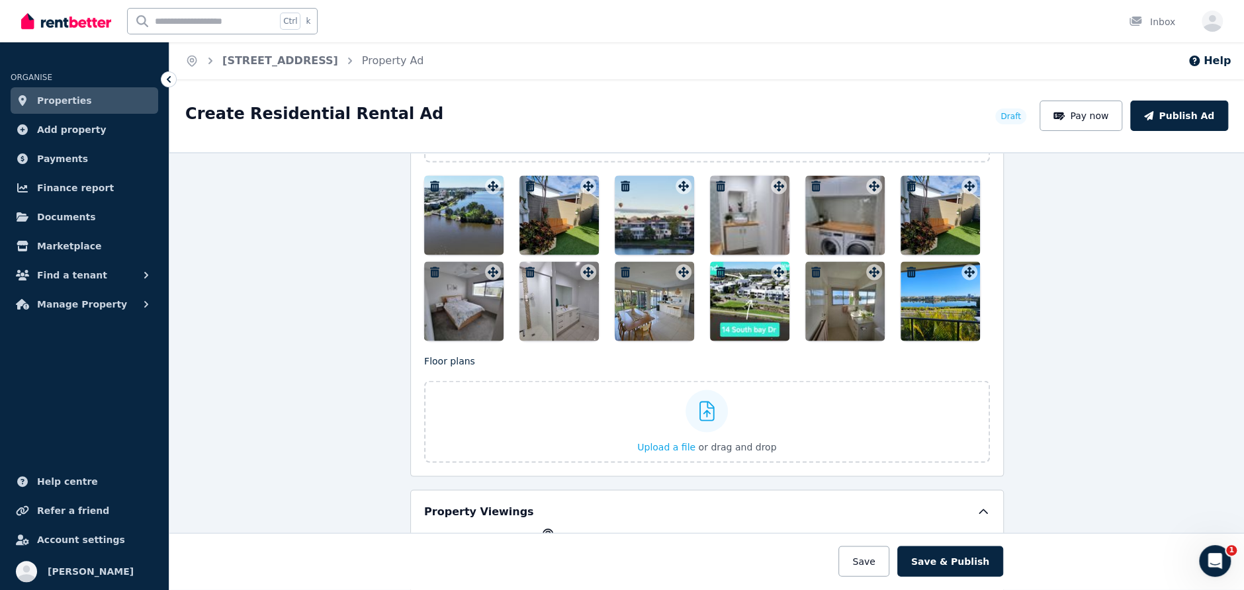
click at [478, 220] on div at bounding box center [463, 214] width 79 height 79
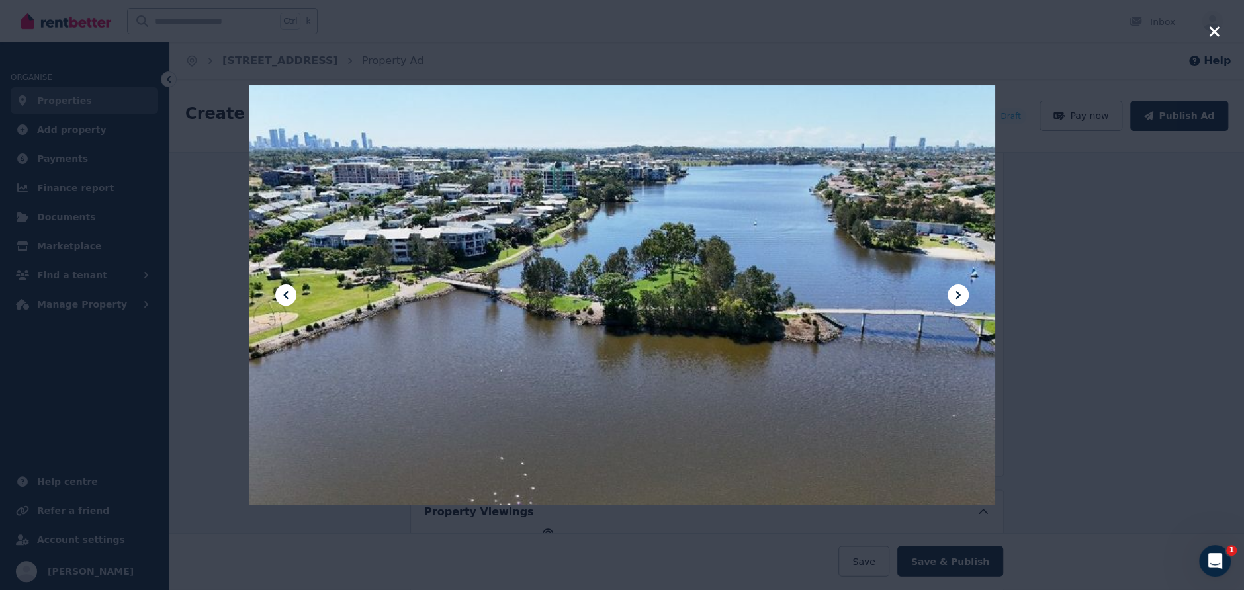
click at [956, 296] on icon at bounding box center [958, 295] width 16 height 16
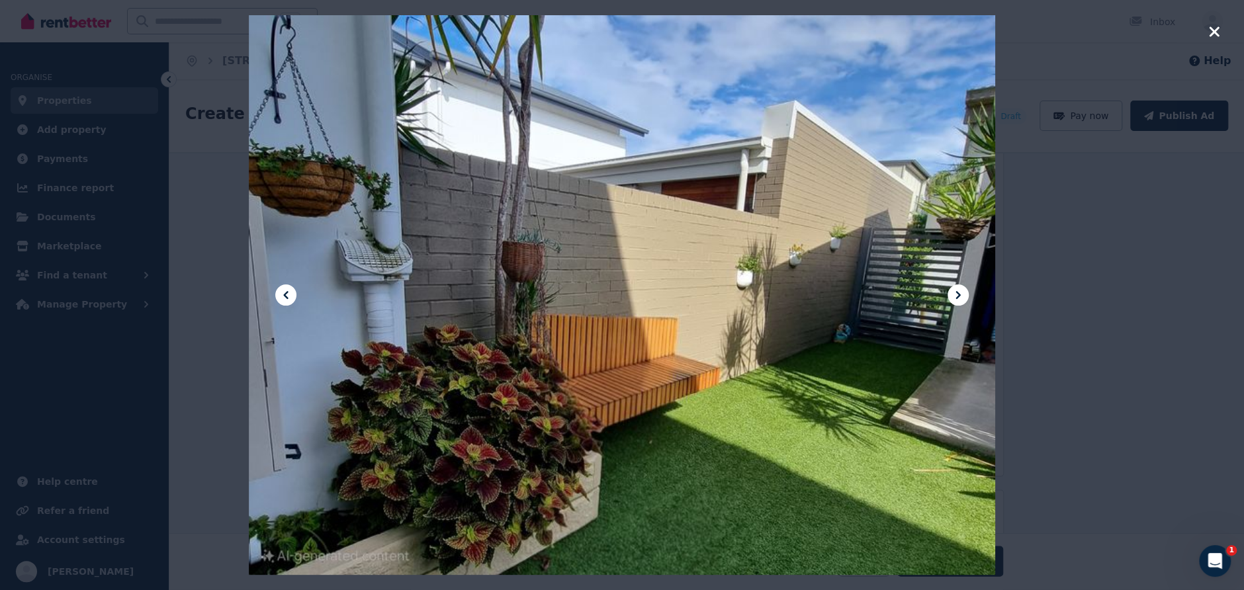
click at [956, 296] on icon at bounding box center [958, 295] width 16 height 16
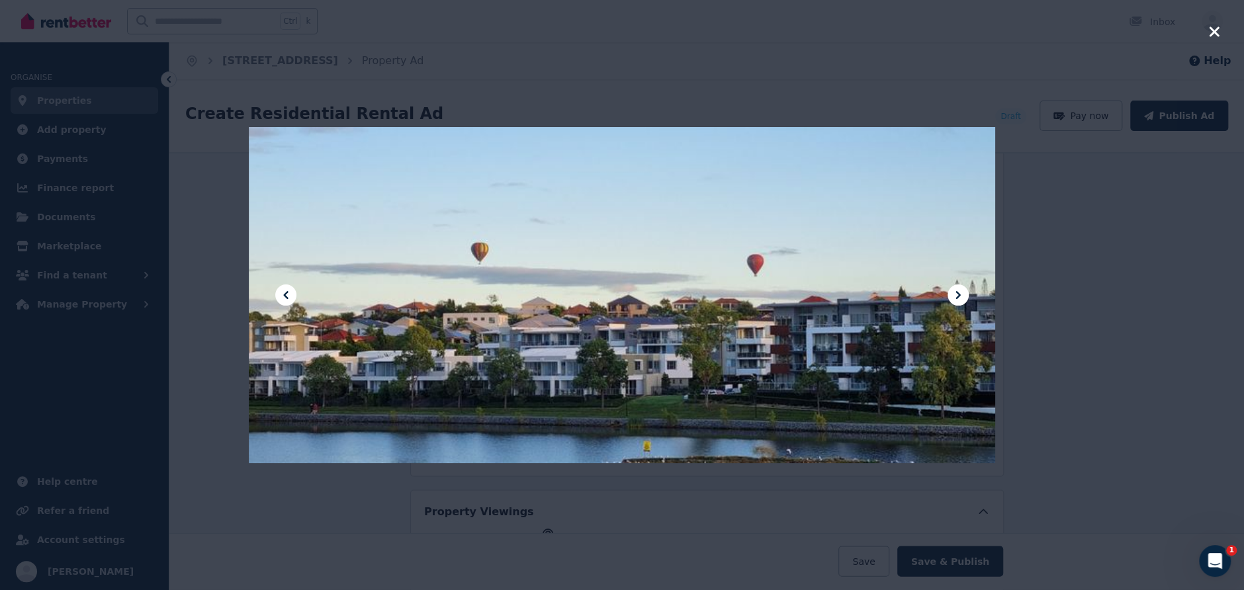
click at [956, 296] on icon at bounding box center [958, 295] width 16 height 16
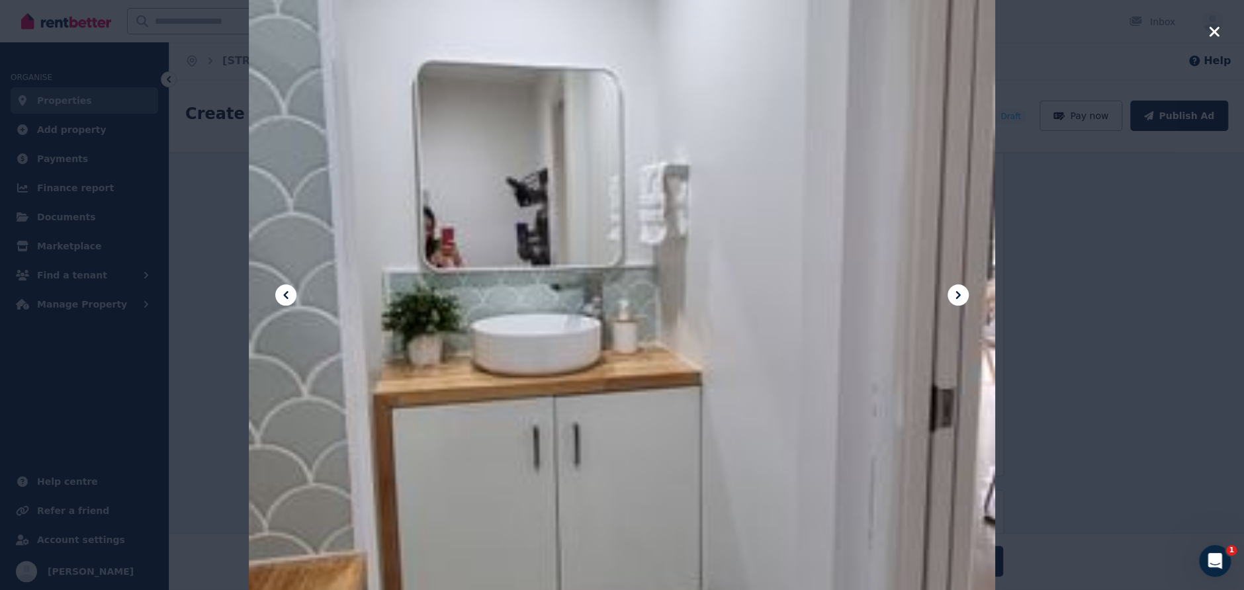
click at [956, 296] on icon at bounding box center [958, 295] width 16 height 16
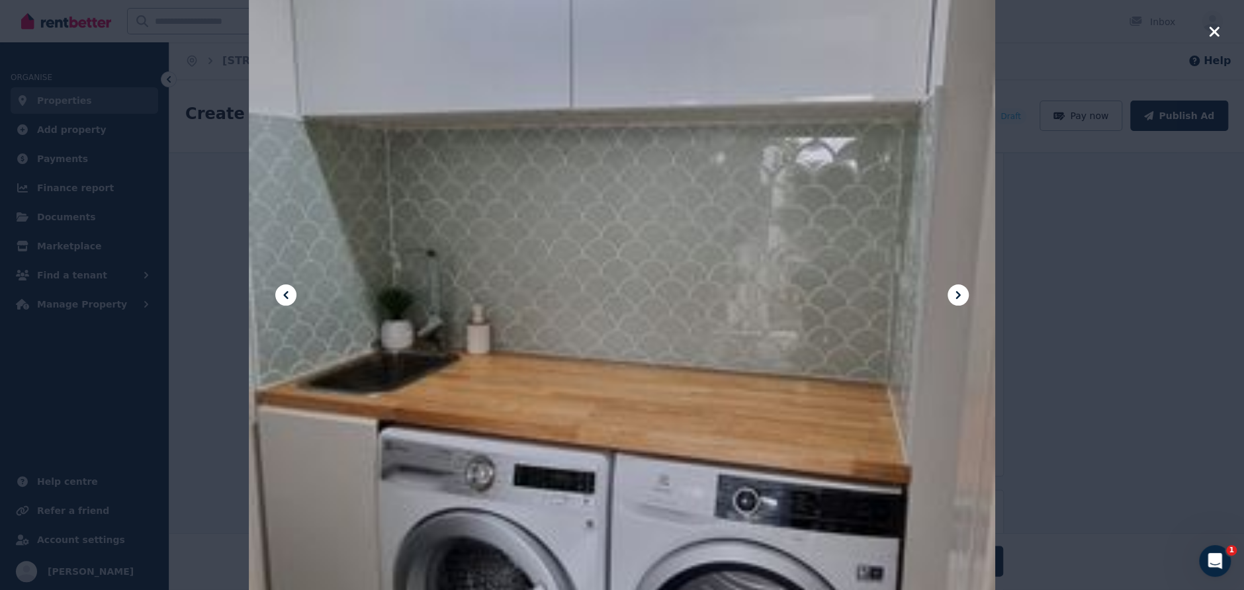
click at [956, 296] on icon at bounding box center [958, 295] width 16 height 16
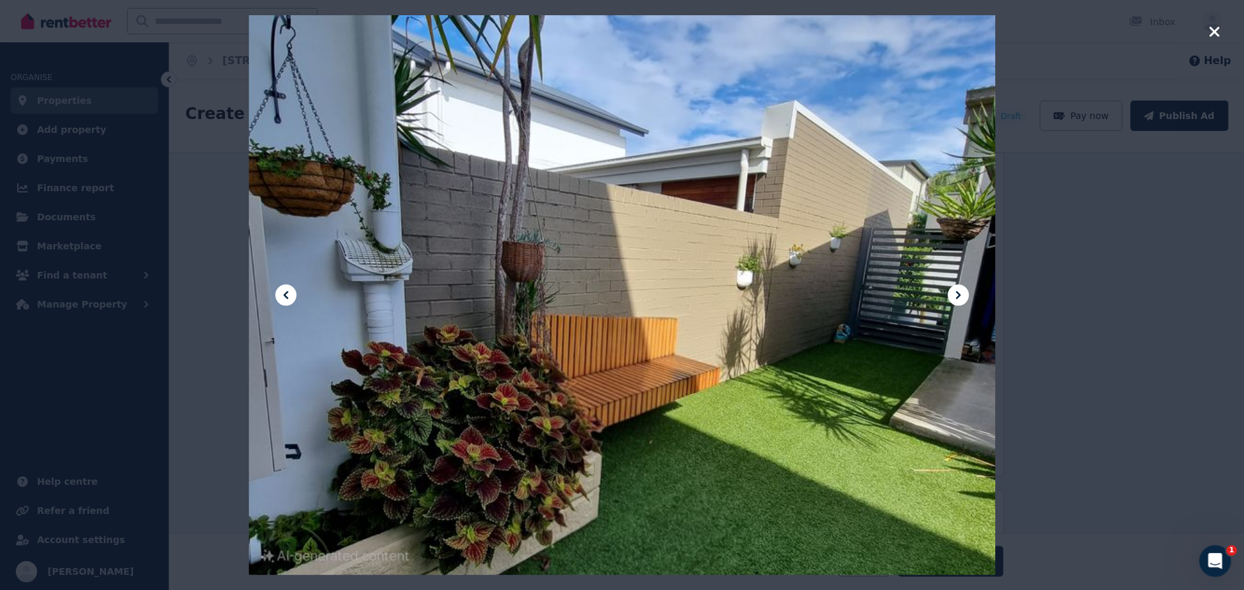
click at [956, 296] on icon at bounding box center [958, 295] width 16 height 16
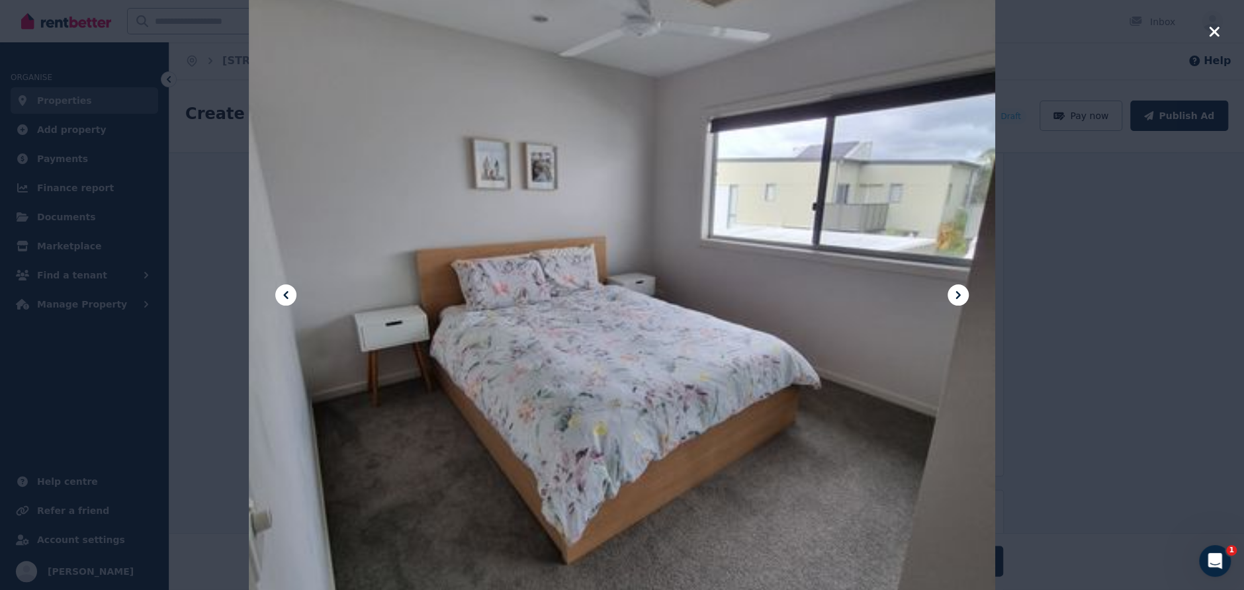
click at [956, 296] on icon at bounding box center [958, 295] width 16 height 16
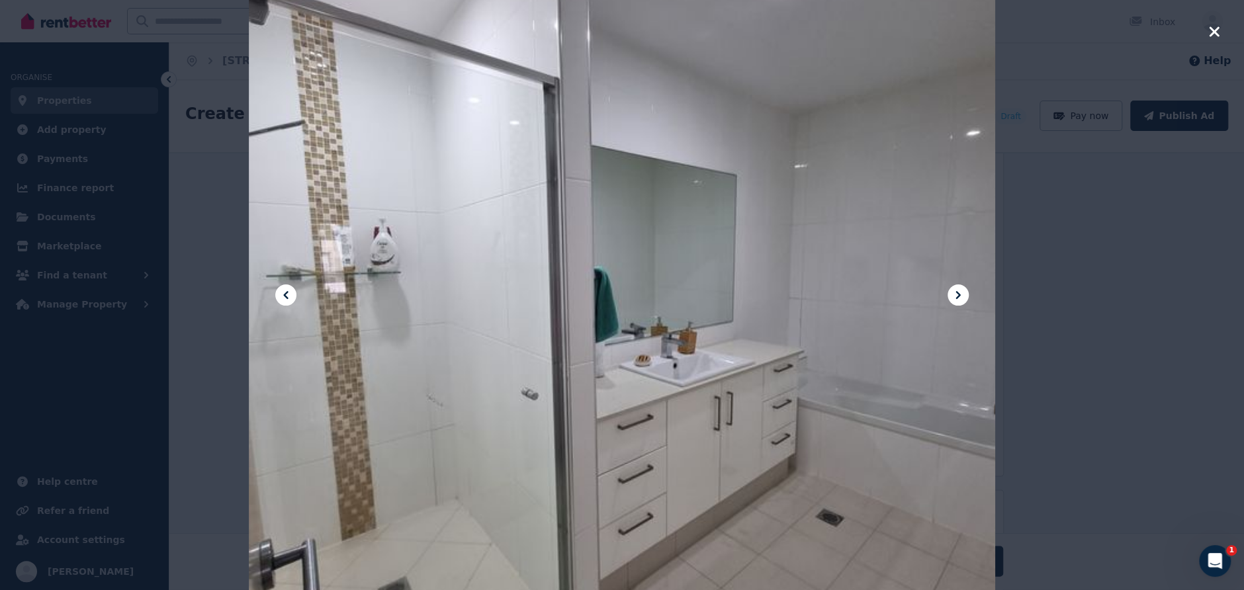
click at [956, 296] on icon at bounding box center [958, 295] width 16 height 16
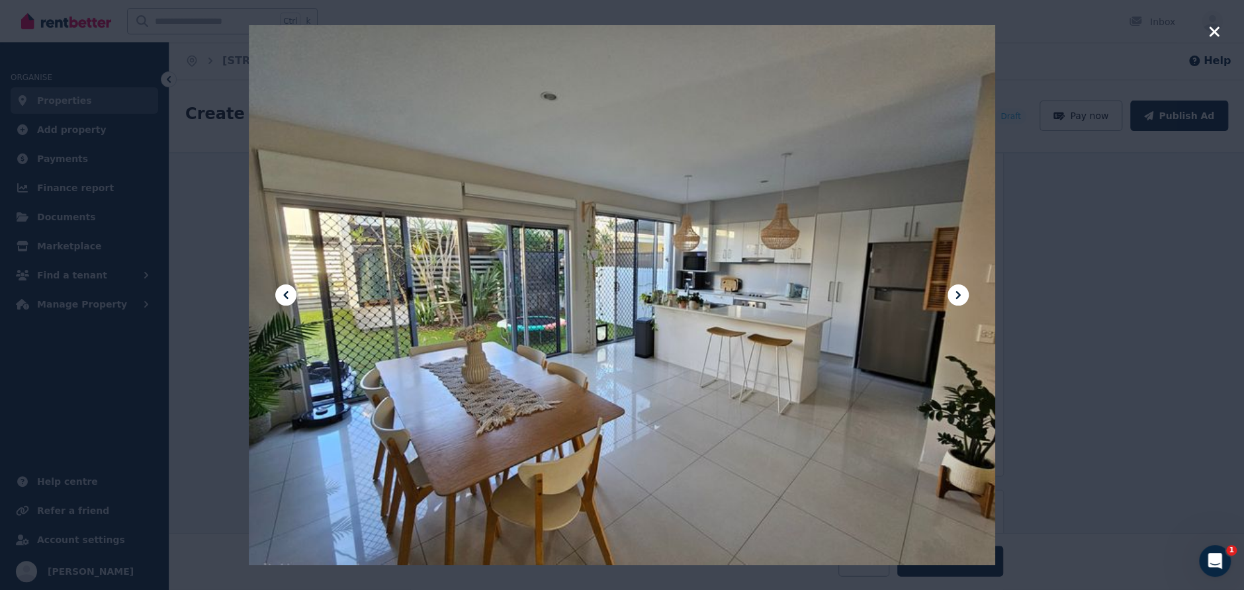
click at [956, 296] on icon at bounding box center [958, 295] width 16 height 16
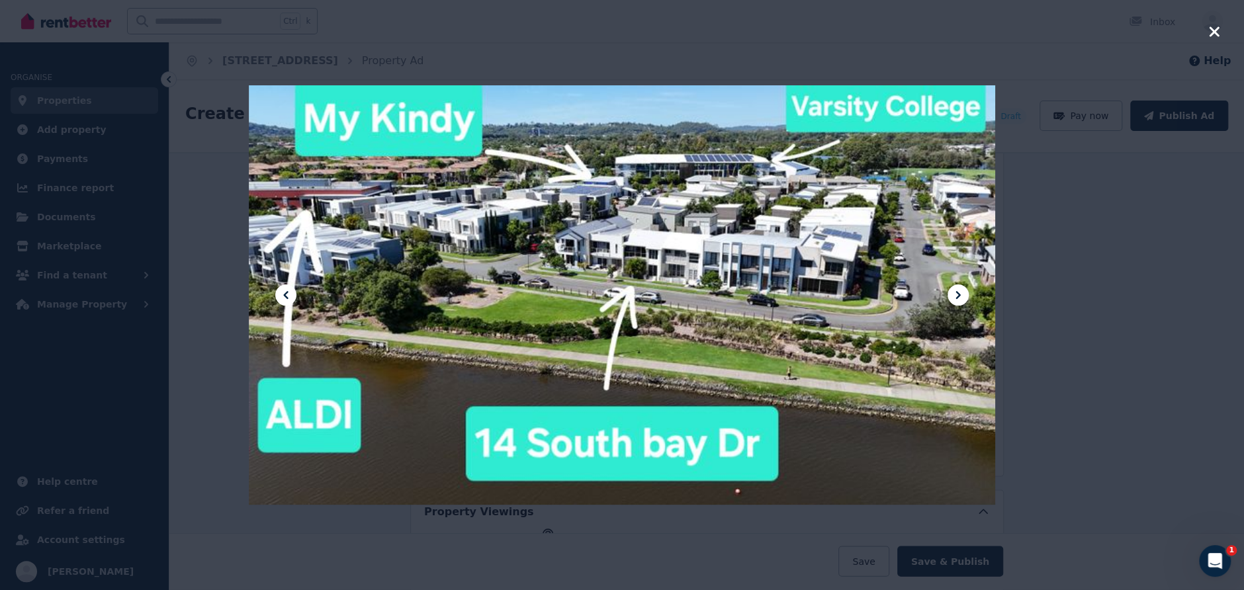
click at [956, 296] on icon at bounding box center [958, 295] width 16 height 16
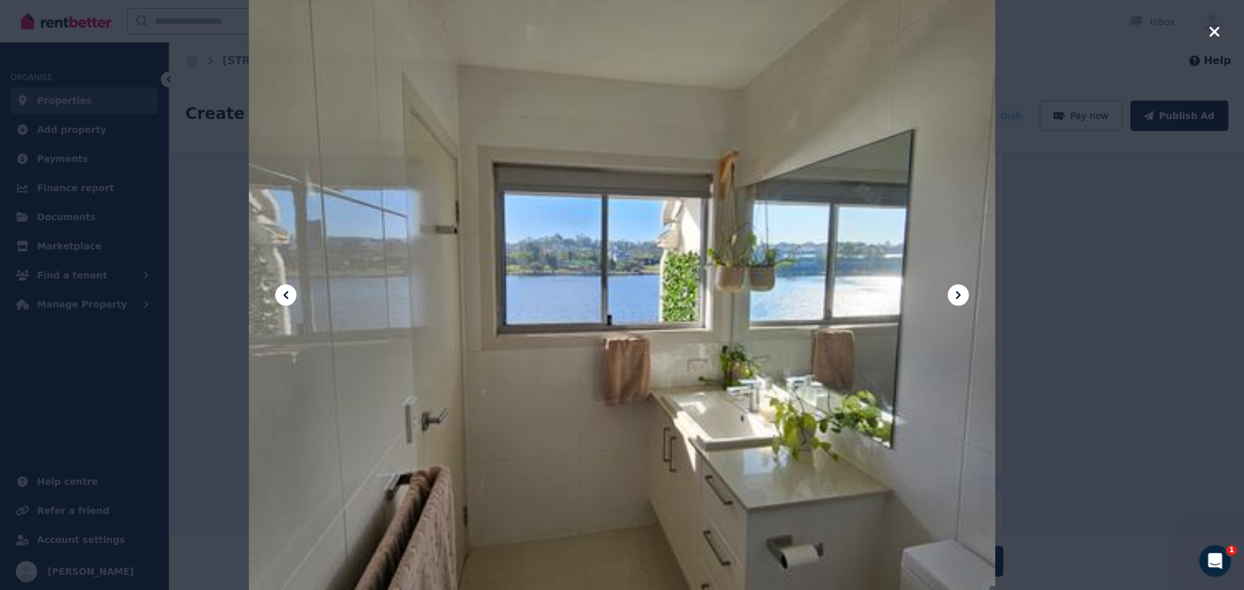
click at [956, 296] on icon at bounding box center [958, 295] width 16 height 16
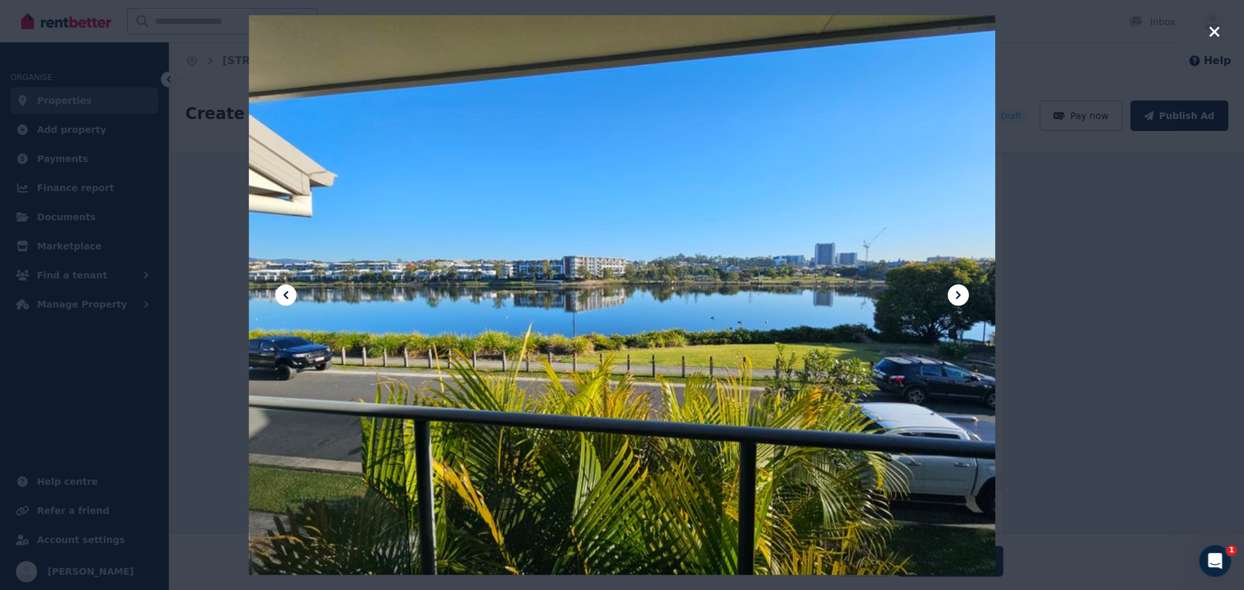
click at [956, 296] on icon at bounding box center [958, 295] width 16 height 16
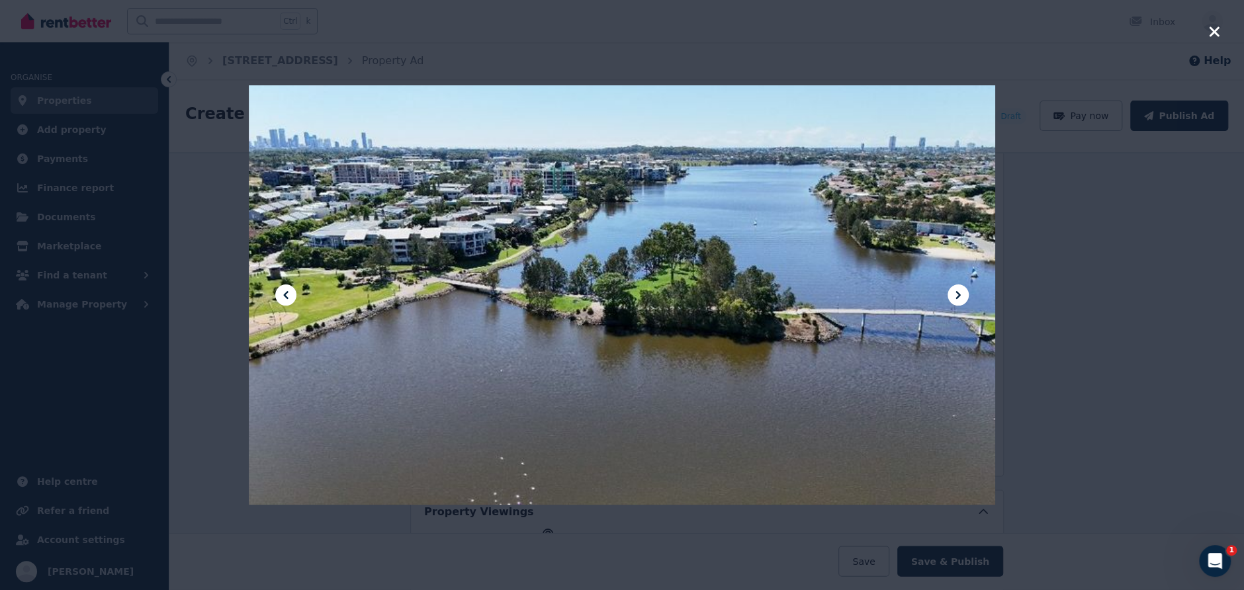
click at [1213, 31] on icon "button" at bounding box center [1214, 31] width 10 height 10
